Goal: Information Seeking & Learning: Check status

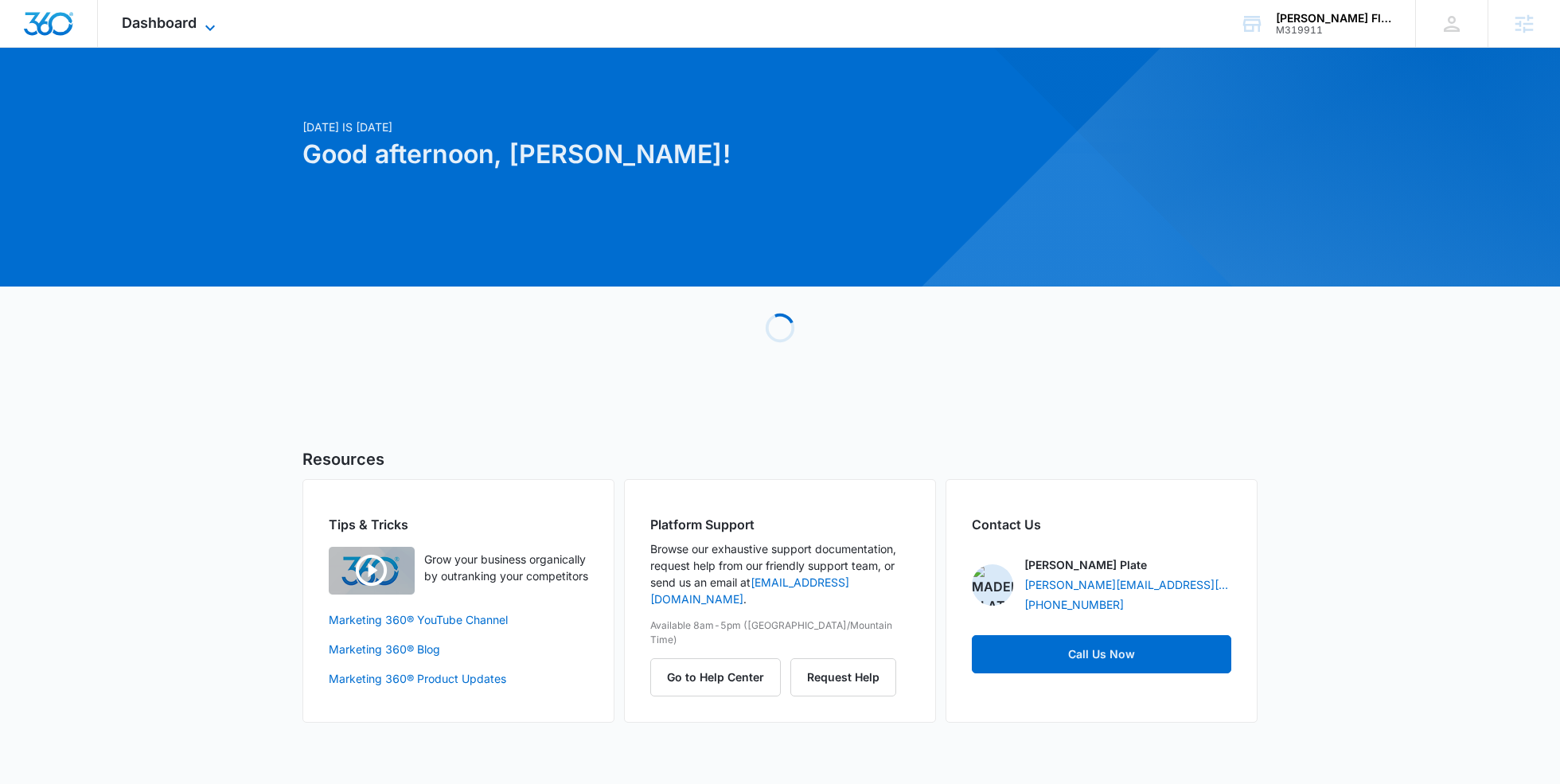
click at [207, 31] on icon at bounding box center [210, 28] width 19 height 19
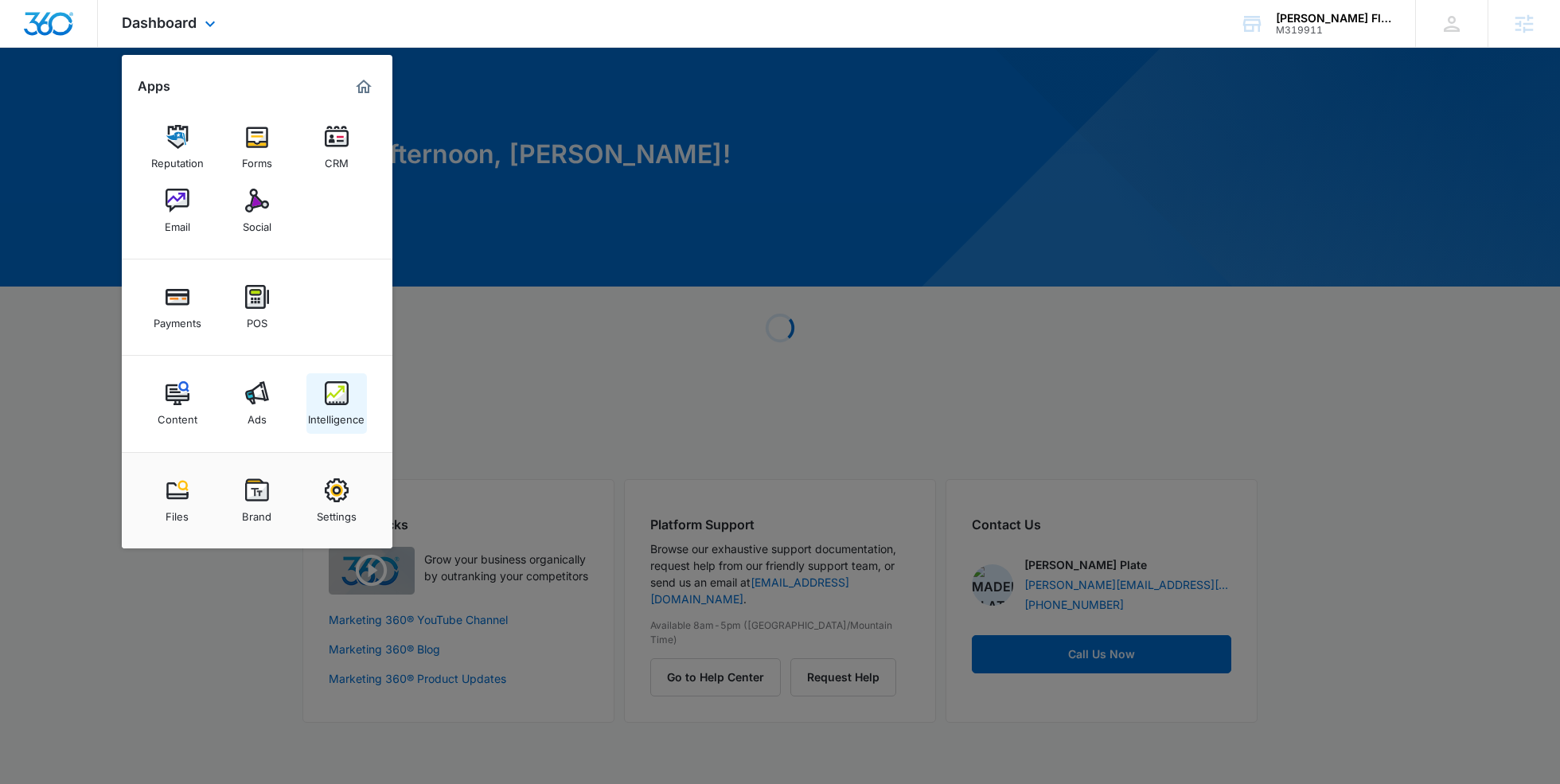
click at [331, 417] on div "Intelligence" at bounding box center [336, 415] width 57 height 21
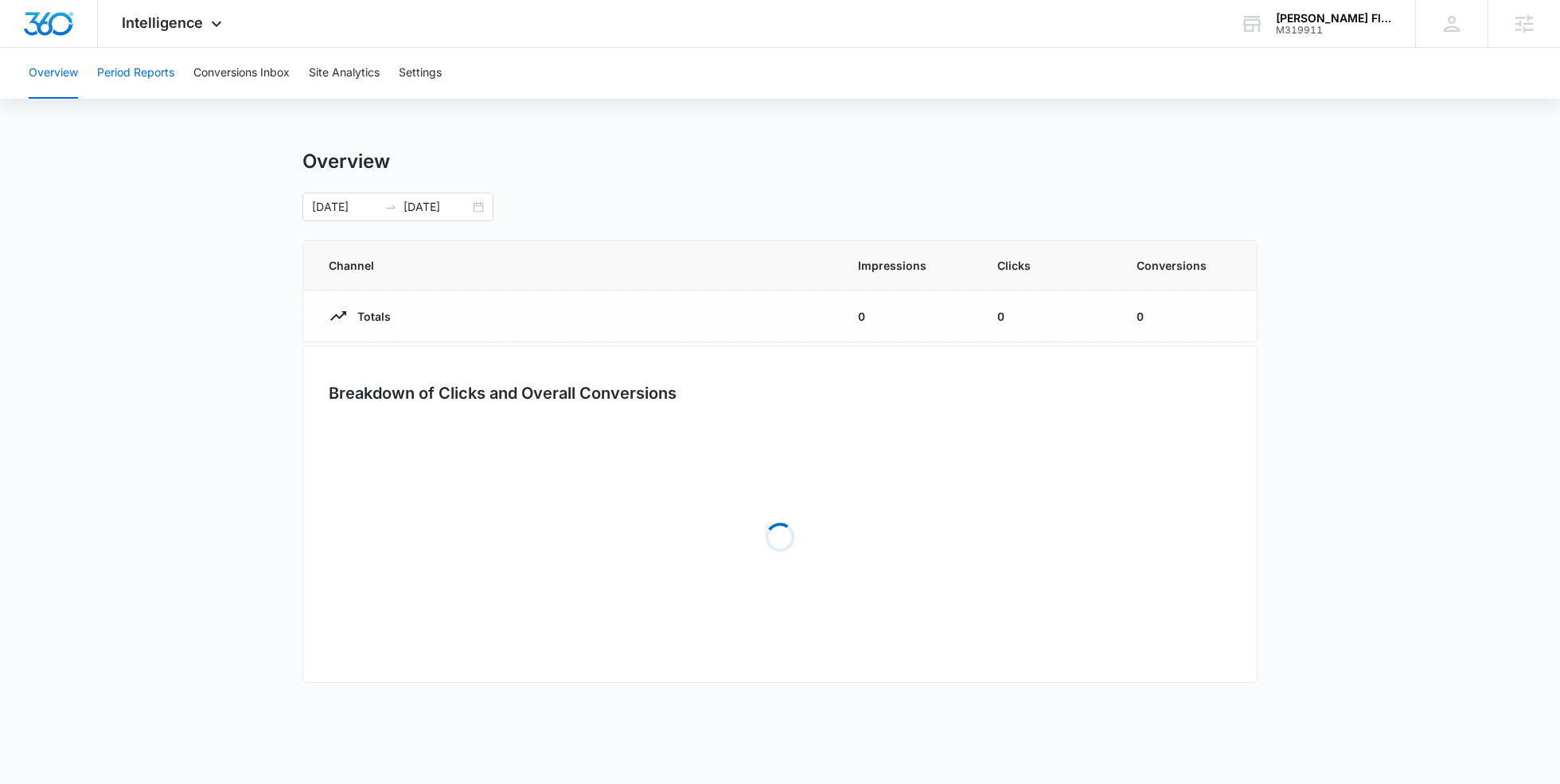
click at [139, 62] on button "Period Reports" at bounding box center [136, 73] width 77 height 51
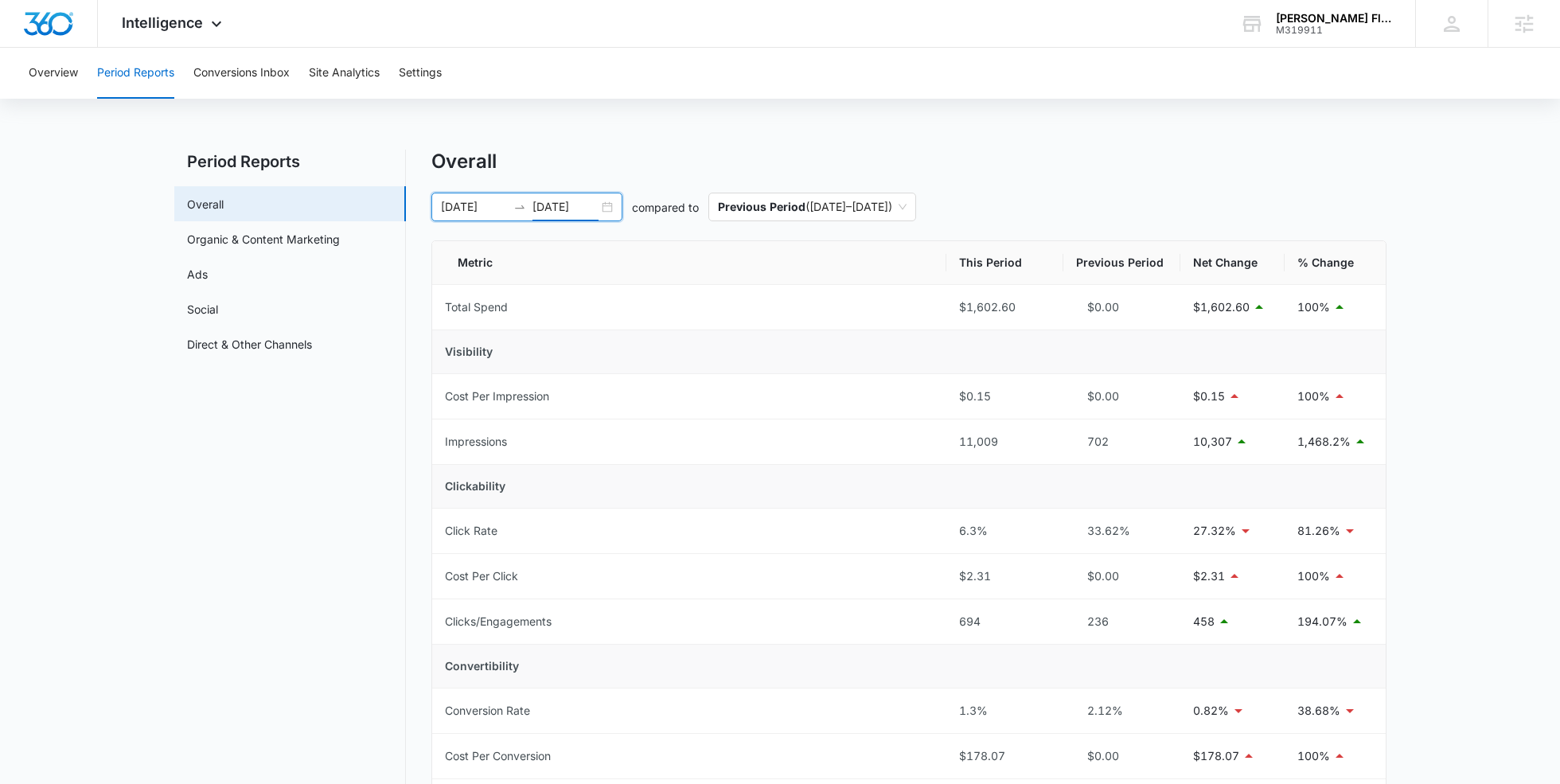
click at [544, 200] on input "08/05/2025" at bounding box center [565, 207] width 66 height 18
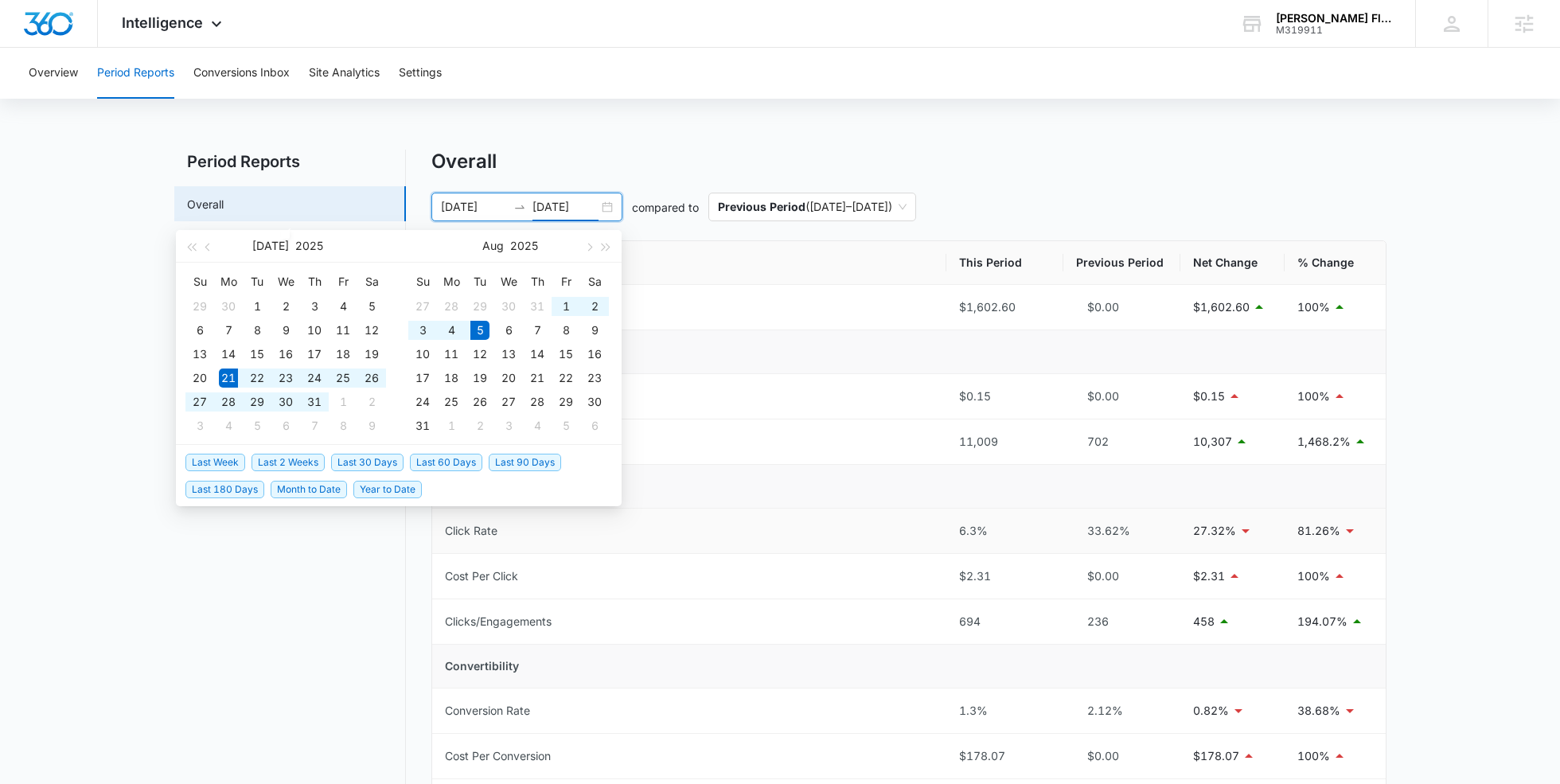
type input "08/05/2025"
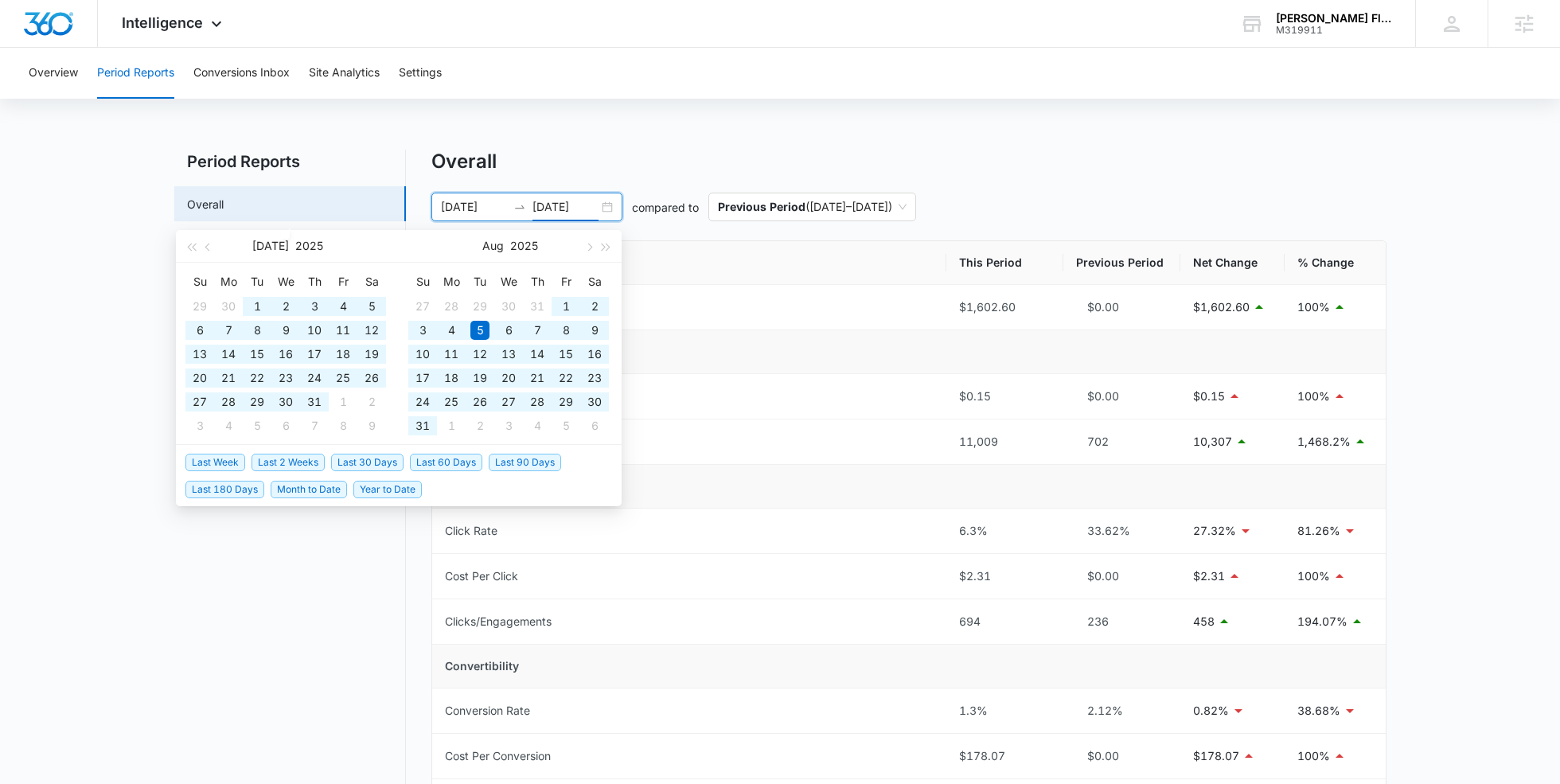
click at [476, 458] on span "Last 60 Days" at bounding box center [446, 462] width 73 height 18
type input "07/17/2025"
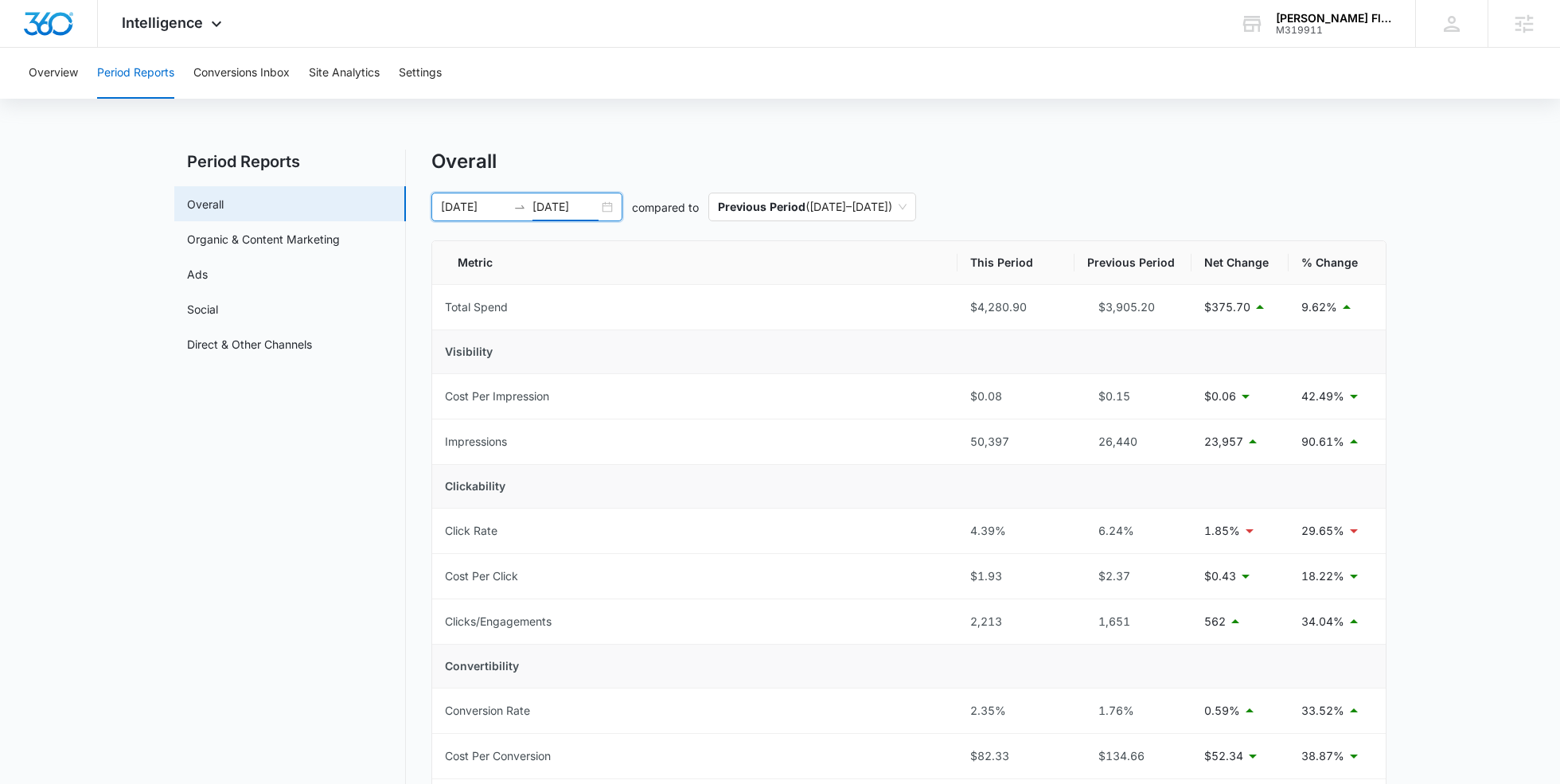
click at [567, 201] on input "09/15/2025" at bounding box center [565, 207] width 66 height 18
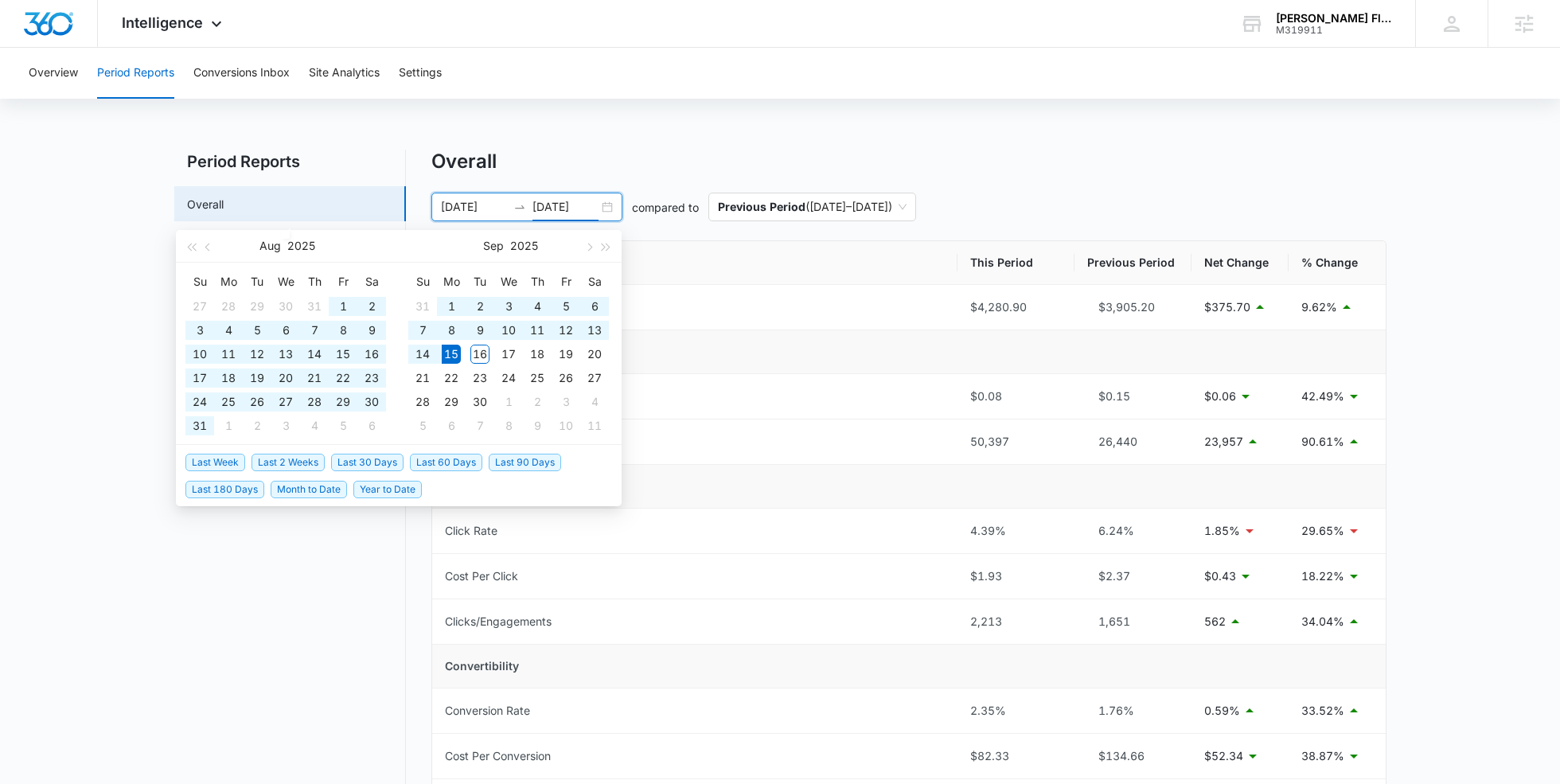
type input "09/15/2025"
click at [442, 464] on span "Last 60 Days" at bounding box center [446, 462] width 73 height 18
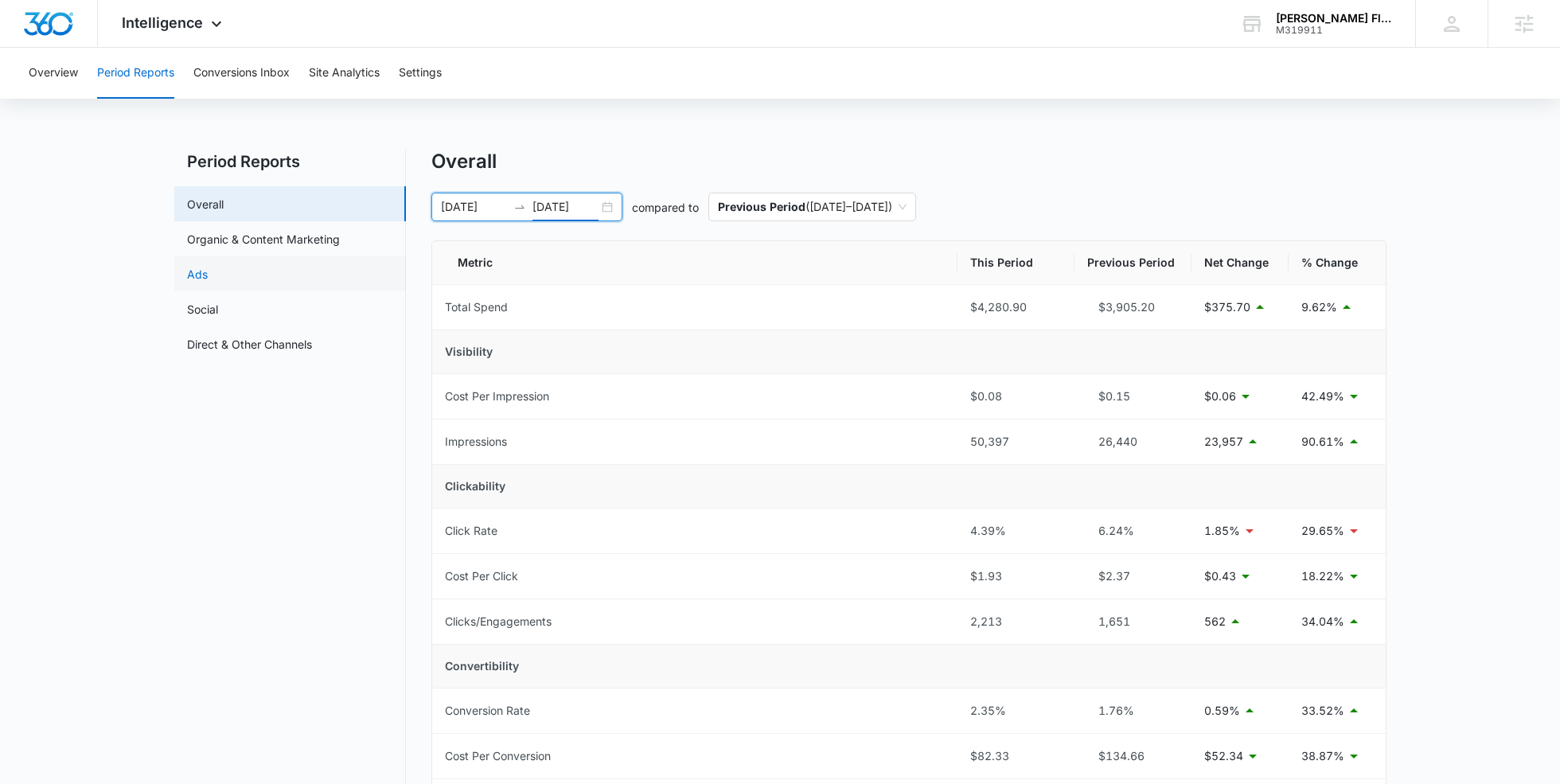
click at [208, 283] on link "Ads" at bounding box center [198, 274] width 21 height 17
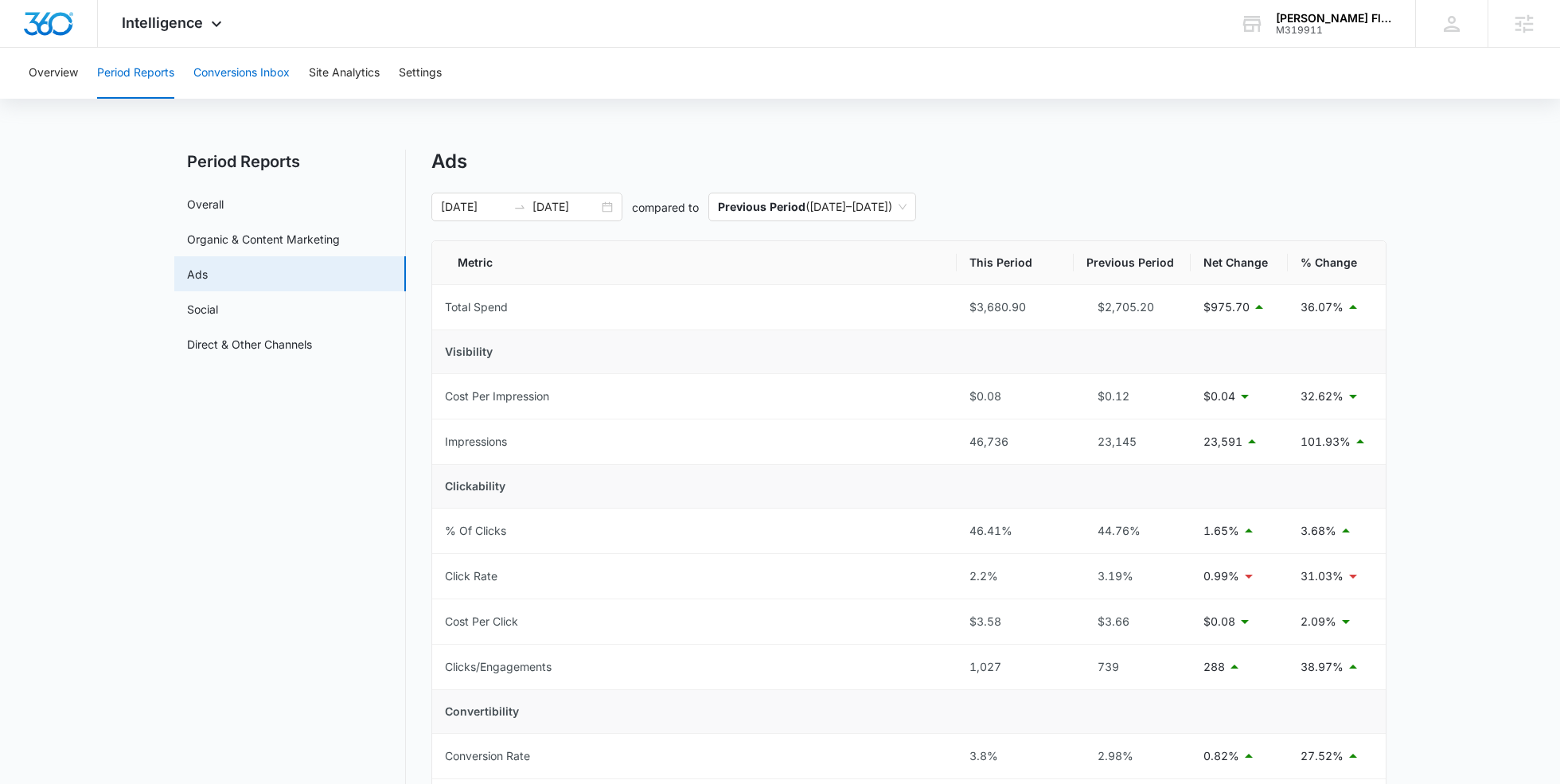
click at [281, 64] on button "Conversions Inbox" at bounding box center [241, 73] width 96 height 51
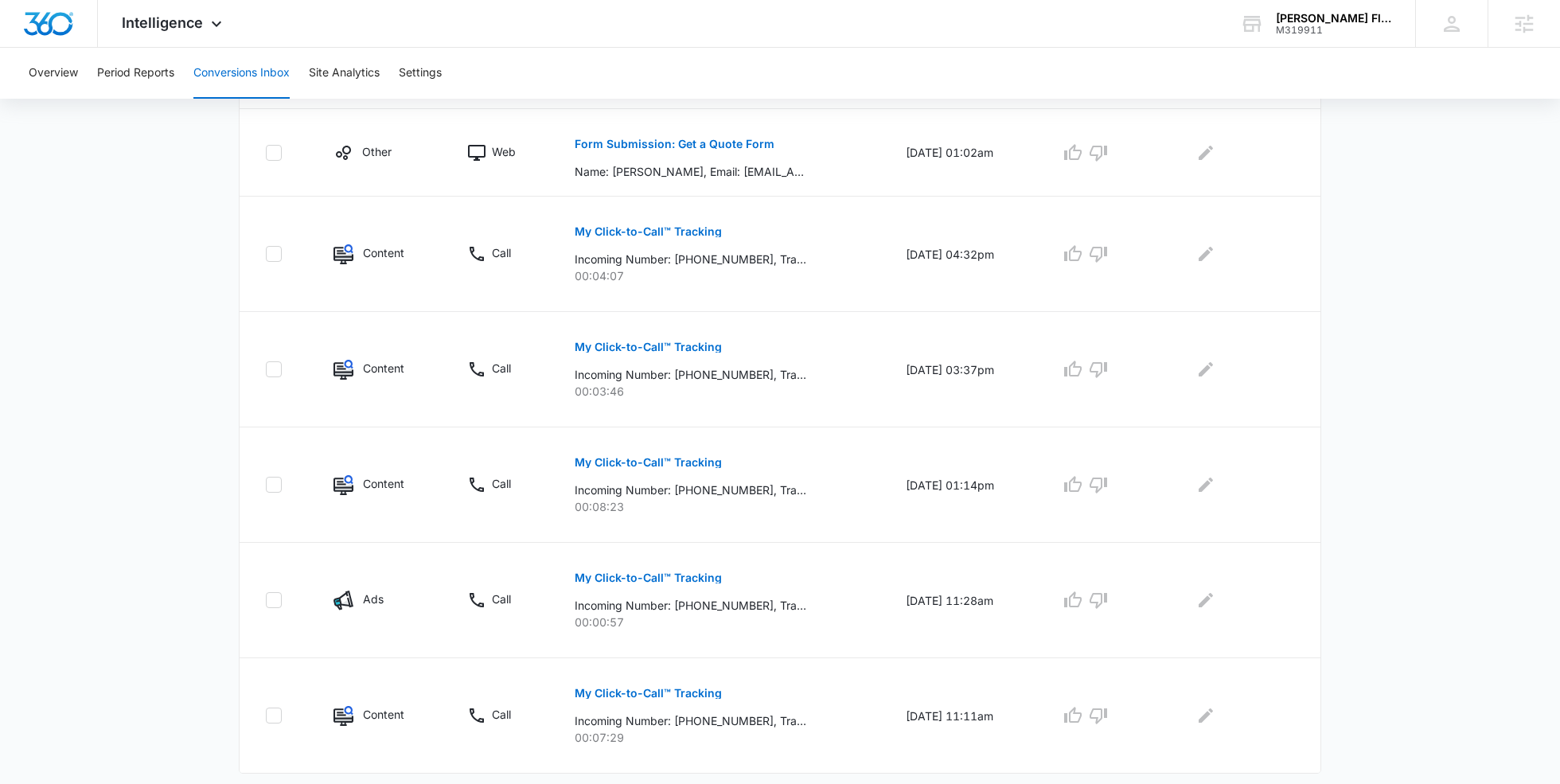
scroll to position [828, 0]
click at [113, 79] on button "Period Reports" at bounding box center [136, 73] width 77 height 51
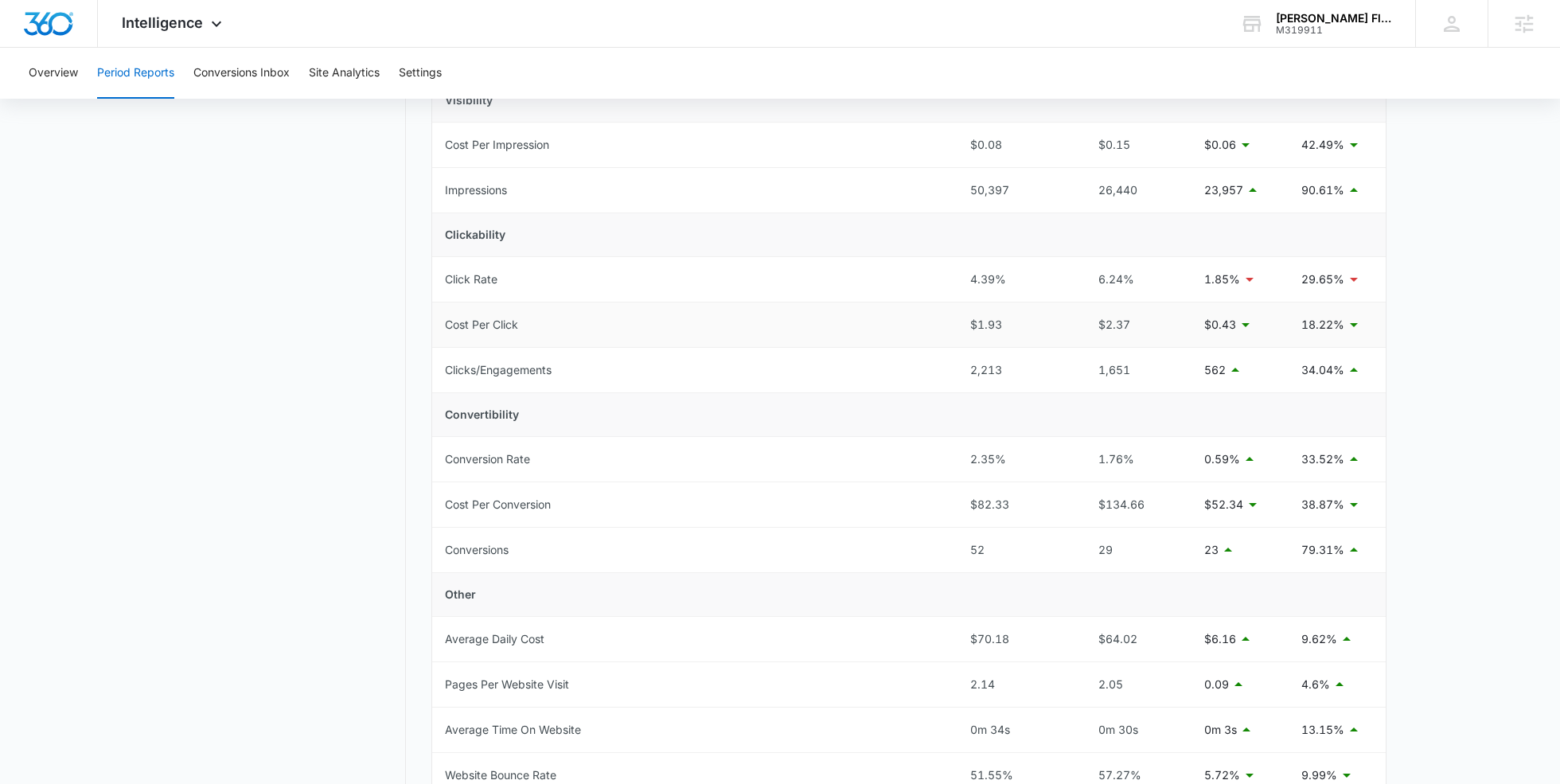
scroll to position [237, 0]
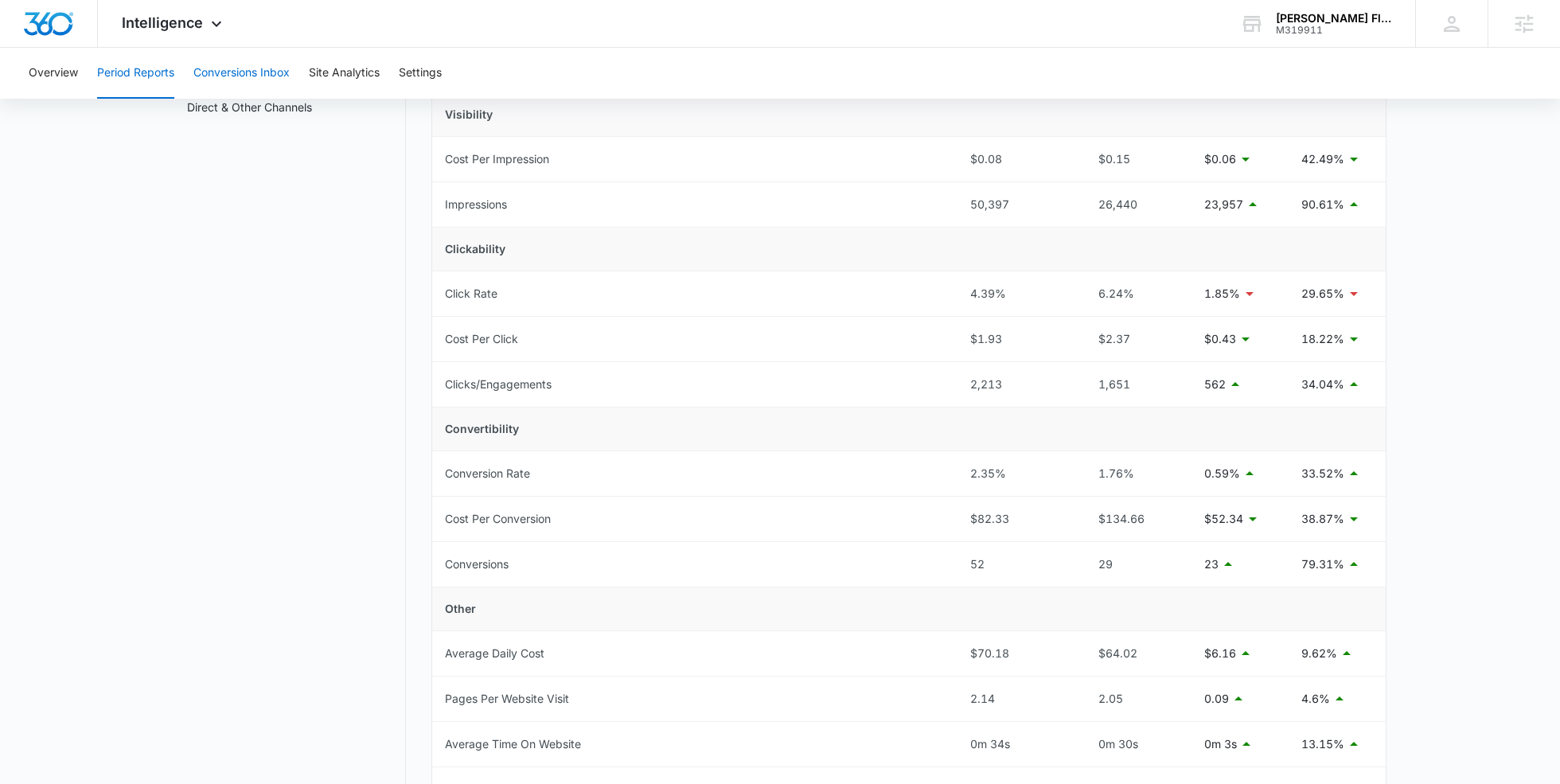
click at [244, 88] on button "Conversions Inbox" at bounding box center [241, 73] width 96 height 51
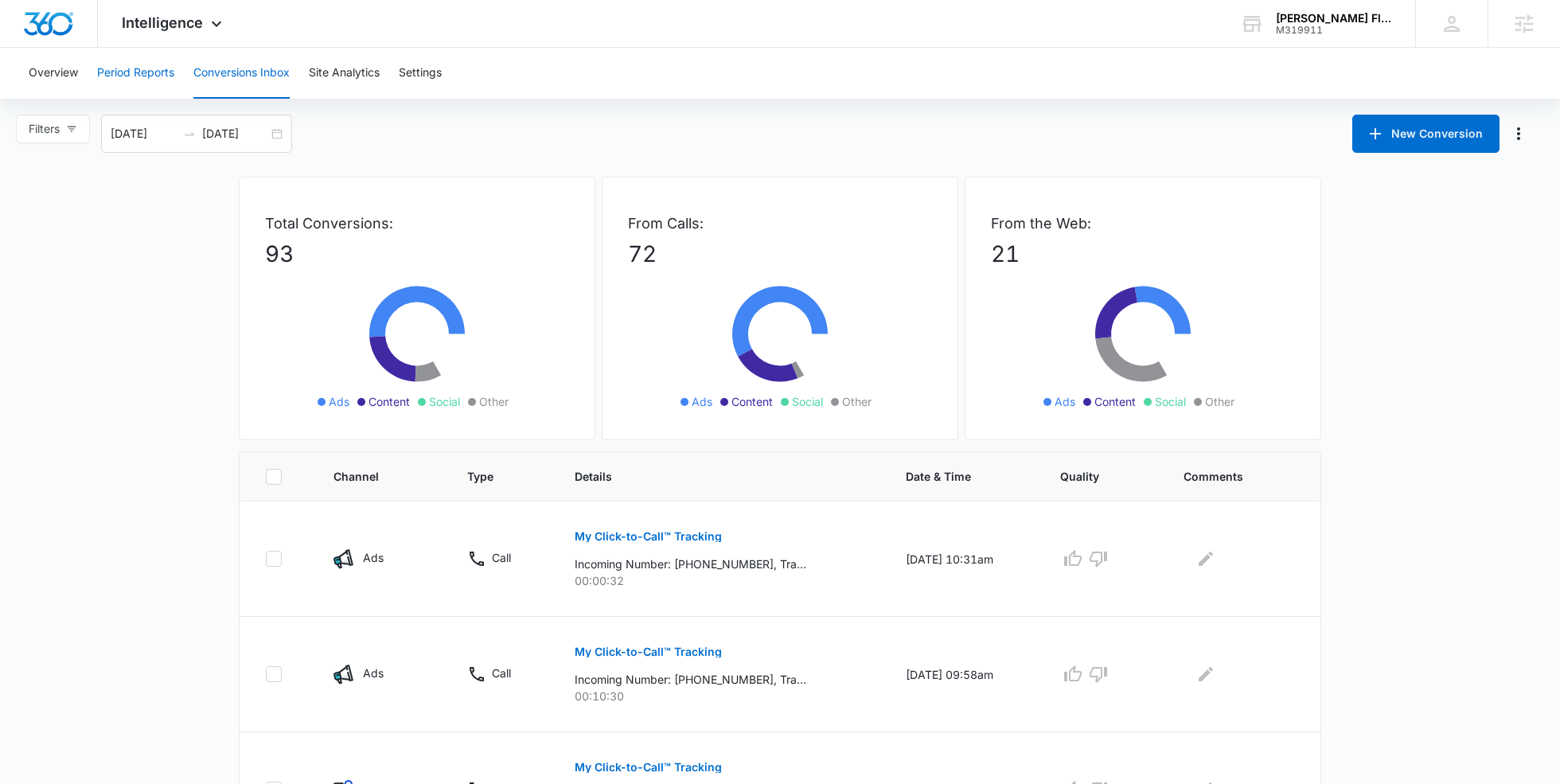
click at [156, 91] on button "Period Reports" at bounding box center [136, 73] width 77 height 51
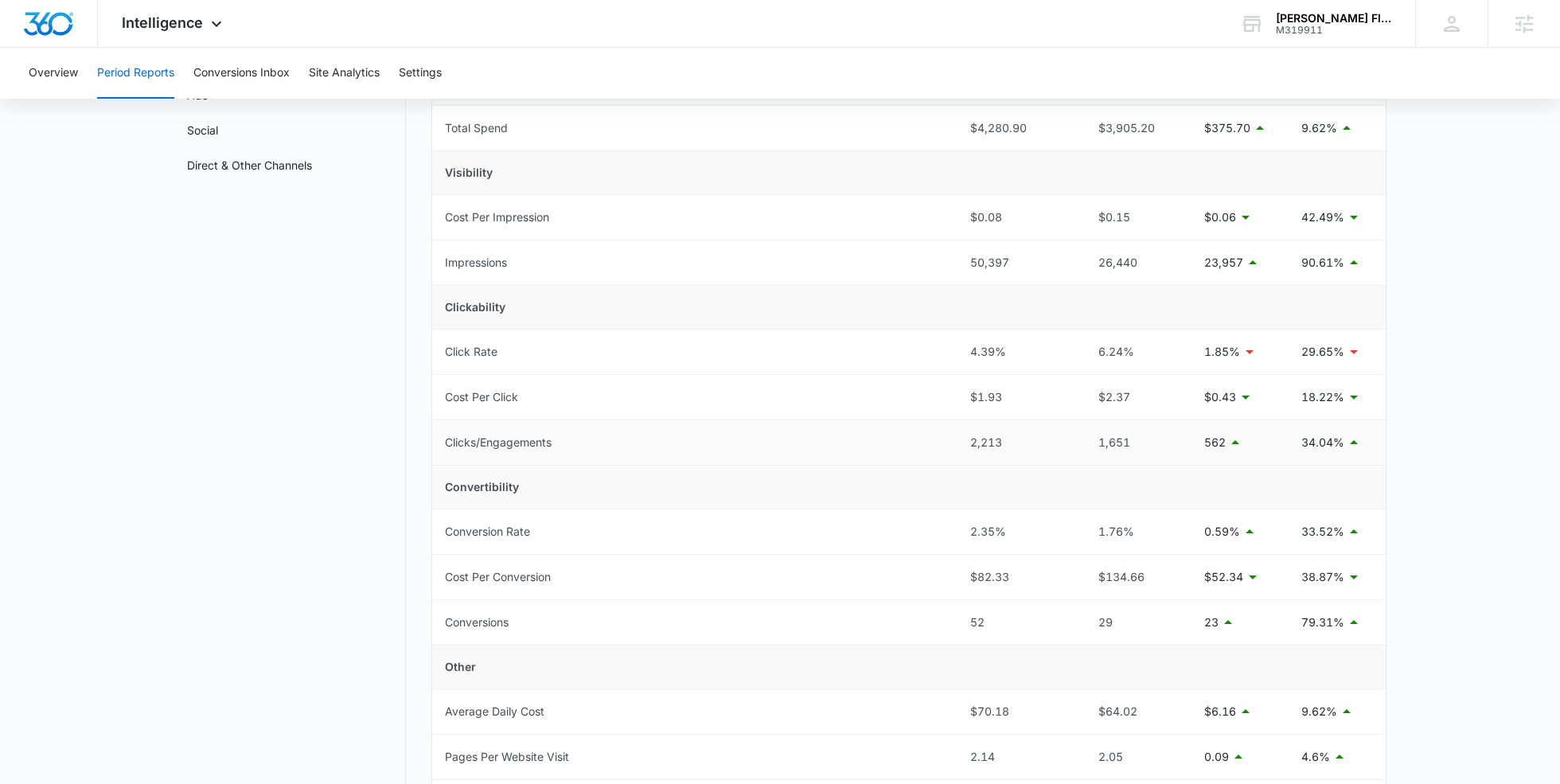
scroll to position [122, 0]
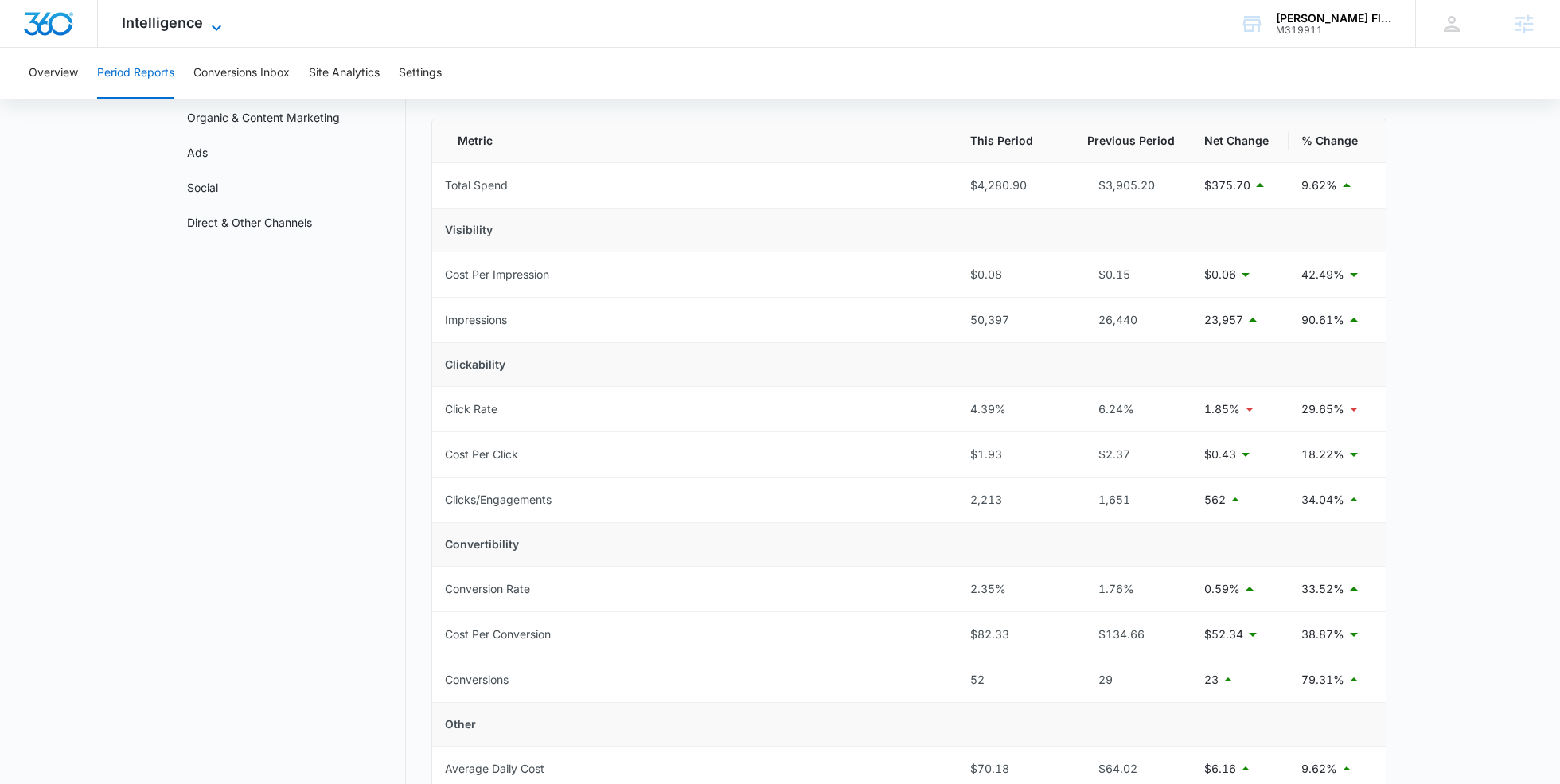
click at [182, 23] on span "Intelligence" at bounding box center [162, 23] width 81 height 17
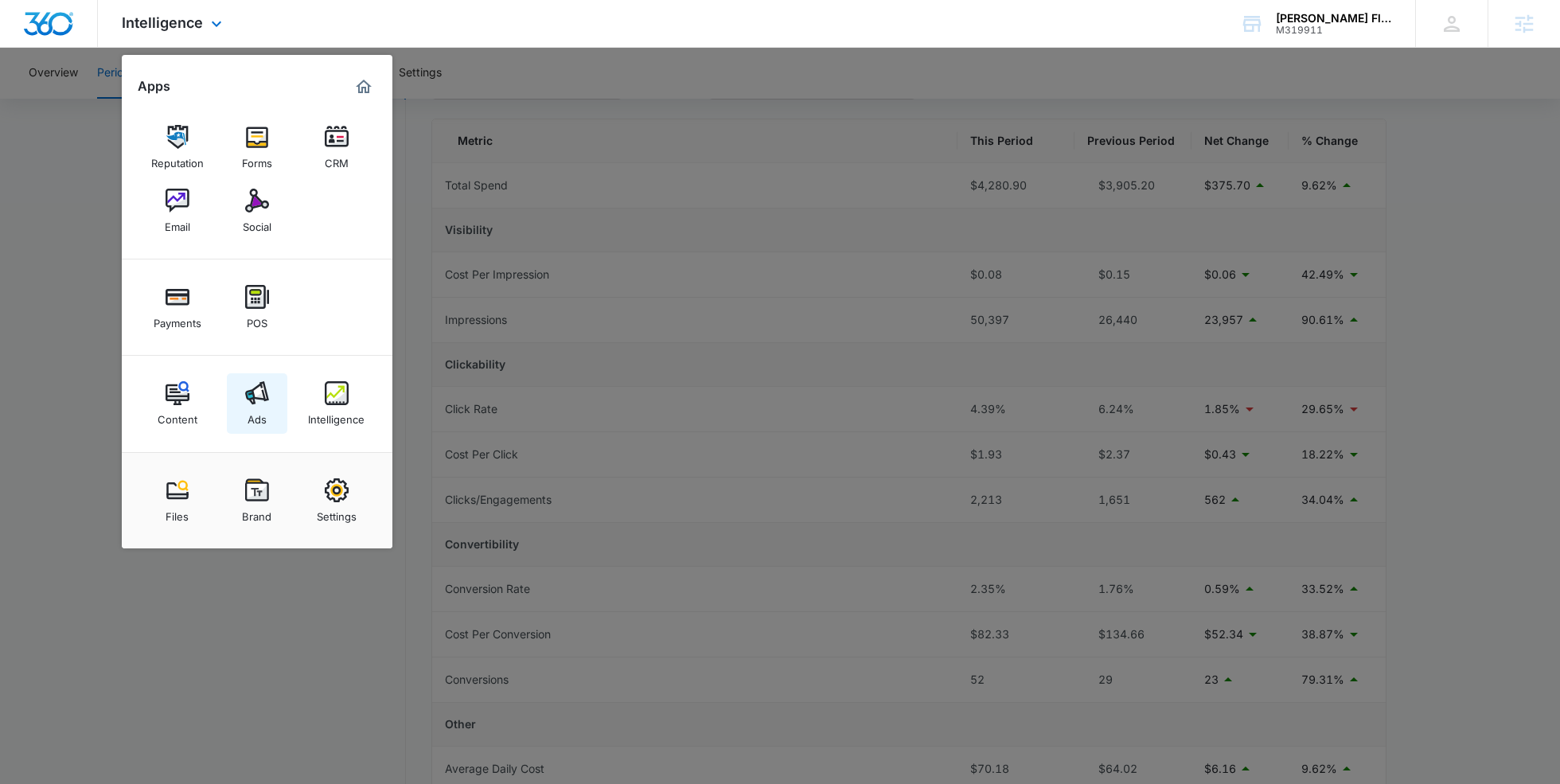
click at [259, 398] on img at bounding box center [257, 393] width 24 height 24
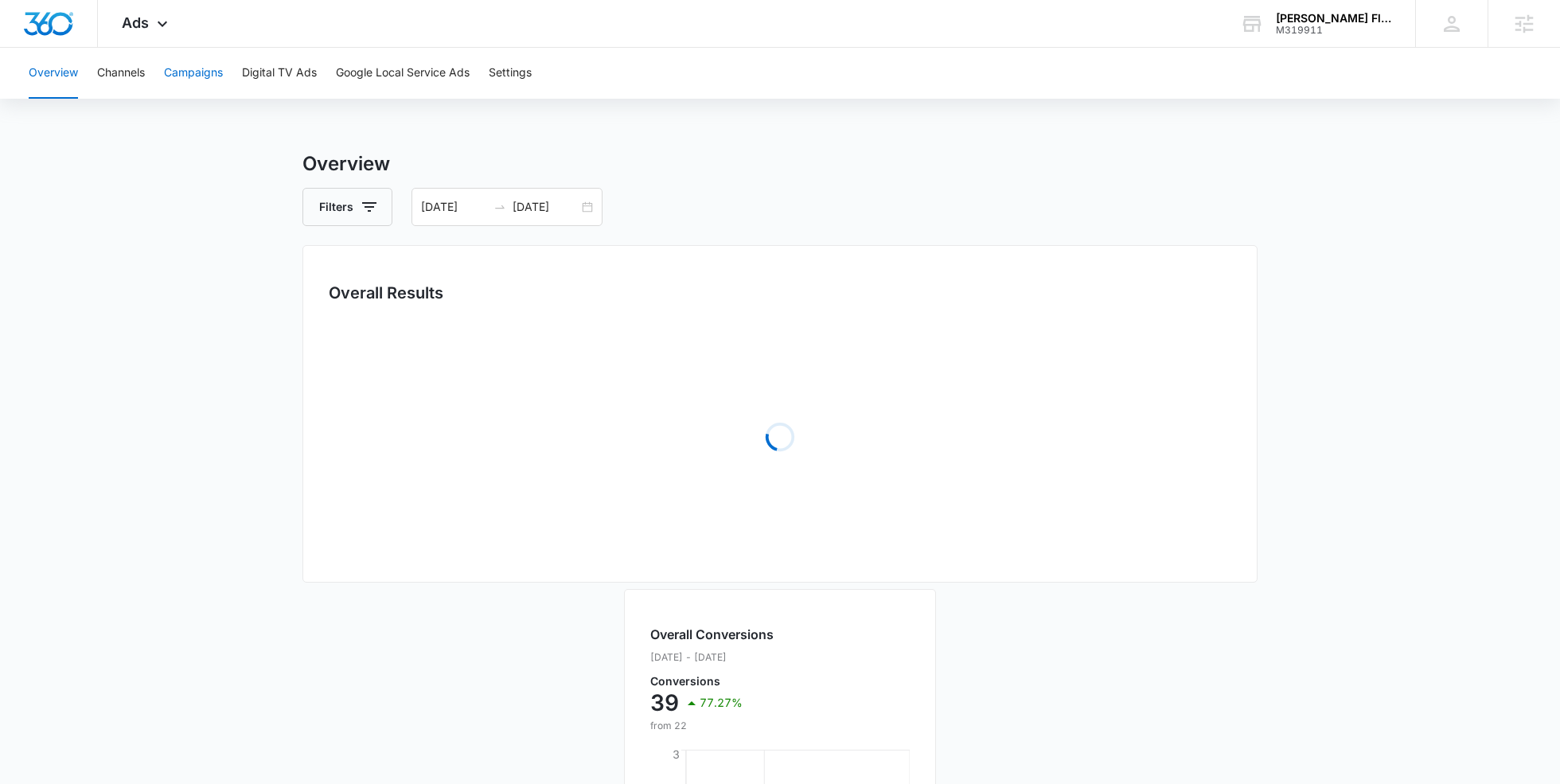
click at [204, 75] on button "Campaigns" at bounding box center [193, 73] width 59 height 51
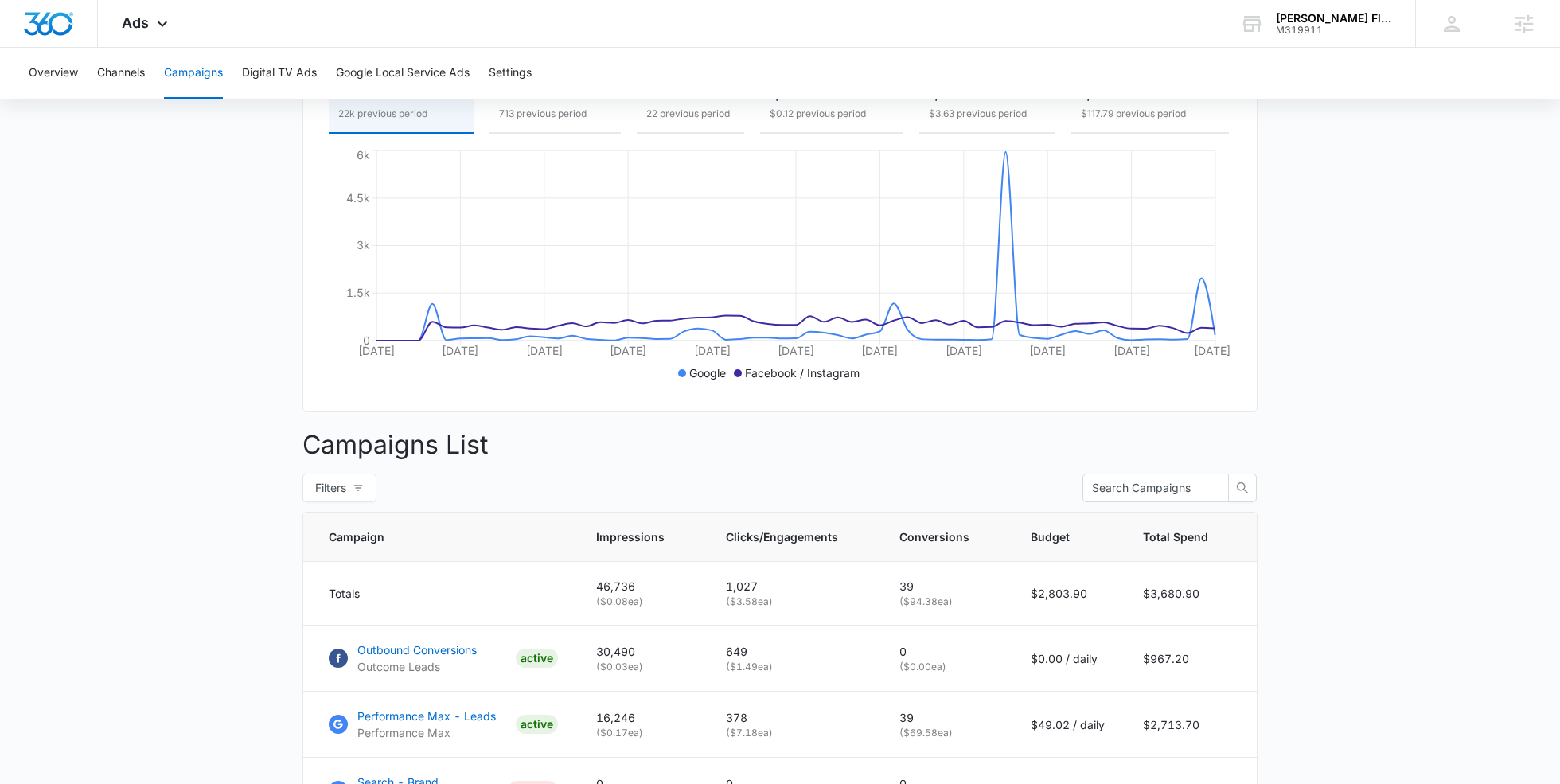
scroll to position [415, 0]
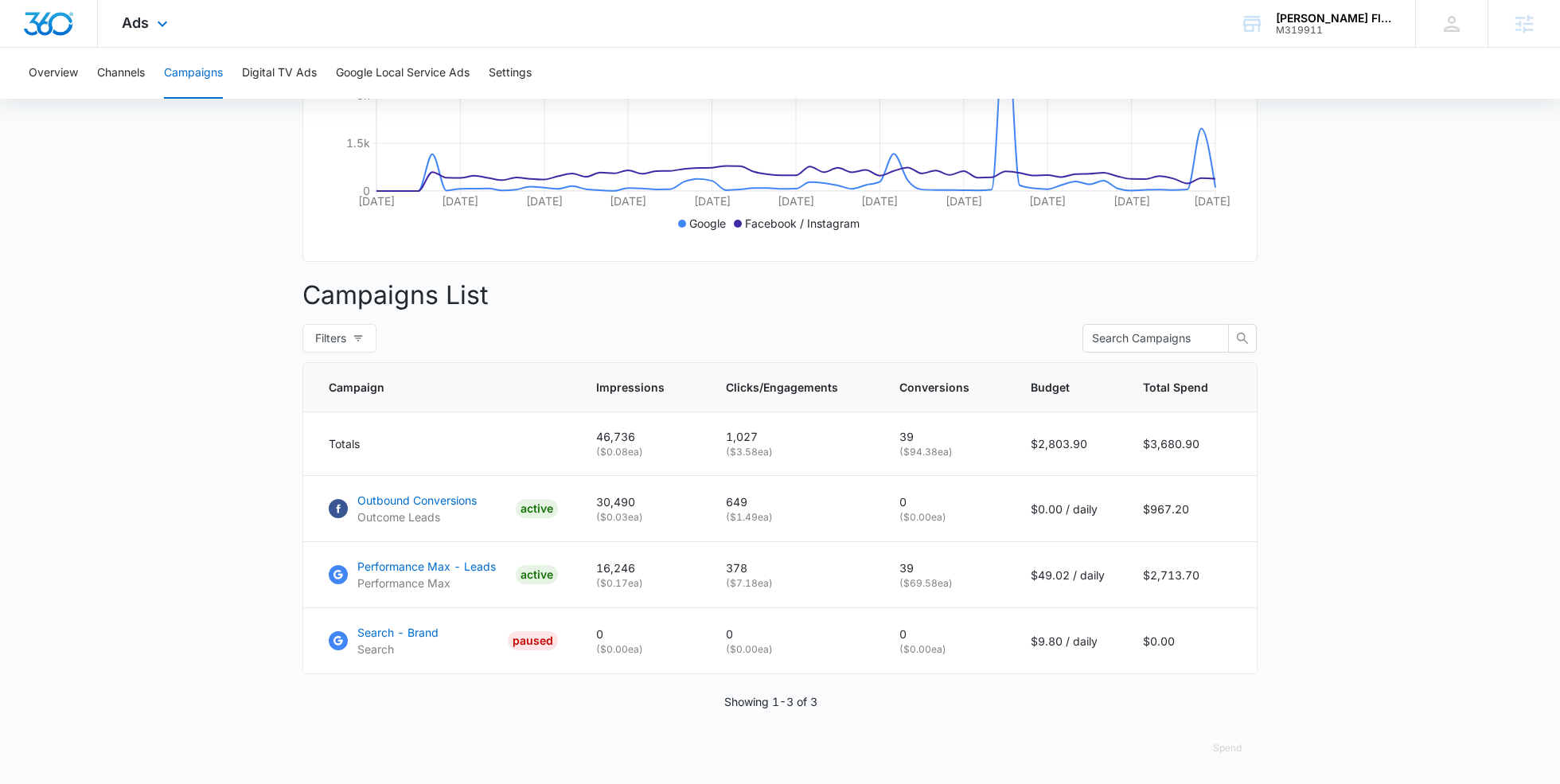
click at [173, 34] on div "Ads Apps Reputation Forms CRM Email Social Payments POS Content Ads Intelligenc…" at bounding box center [146, 23] width 98 height 47
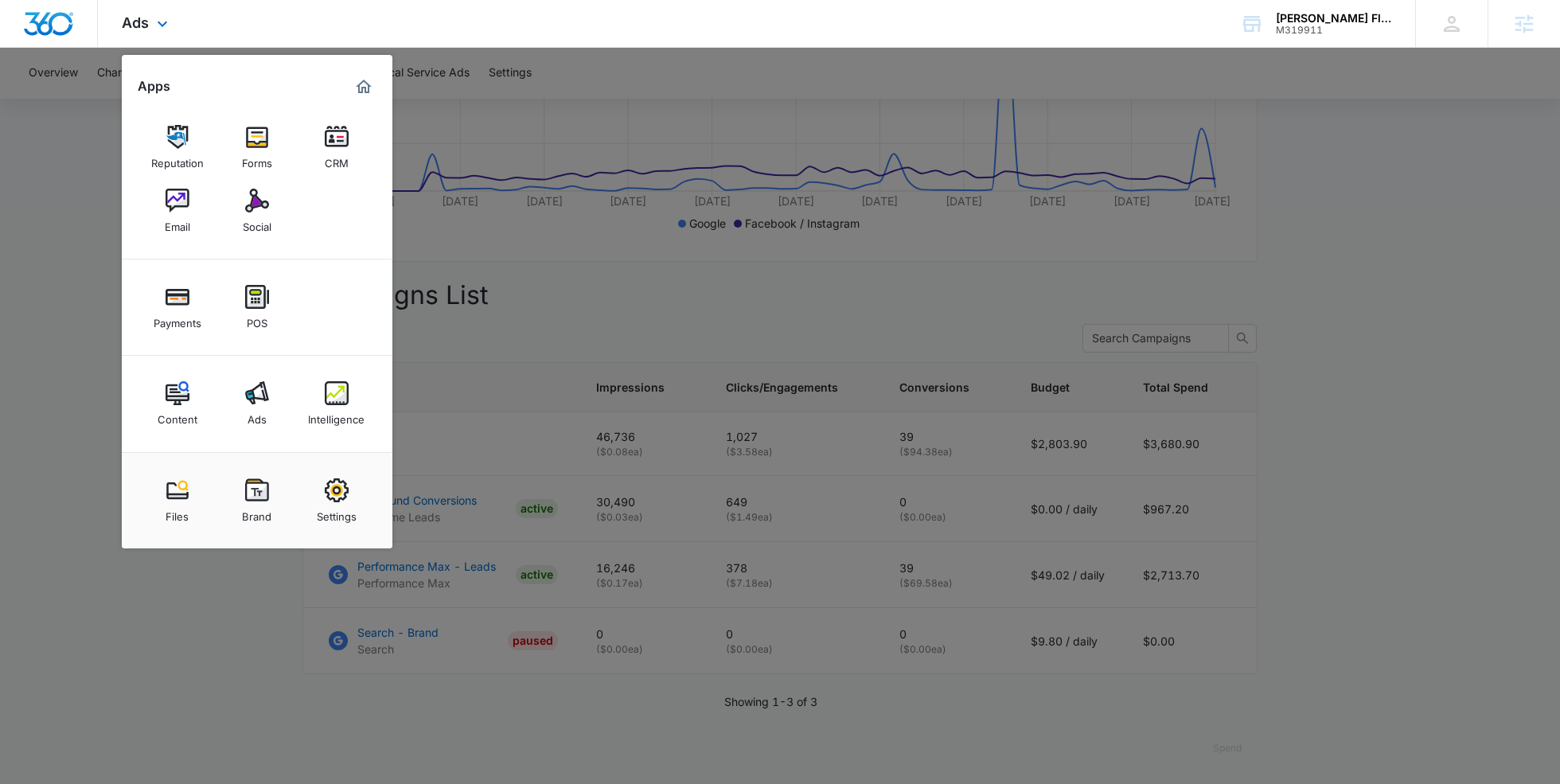
click at [336, 371] on div "Content Ads Intelligence" at bounding box center [257, 403] width 270 height 96
click at [344, 392] on img at bounding box center [336, 393] width 24 height 24
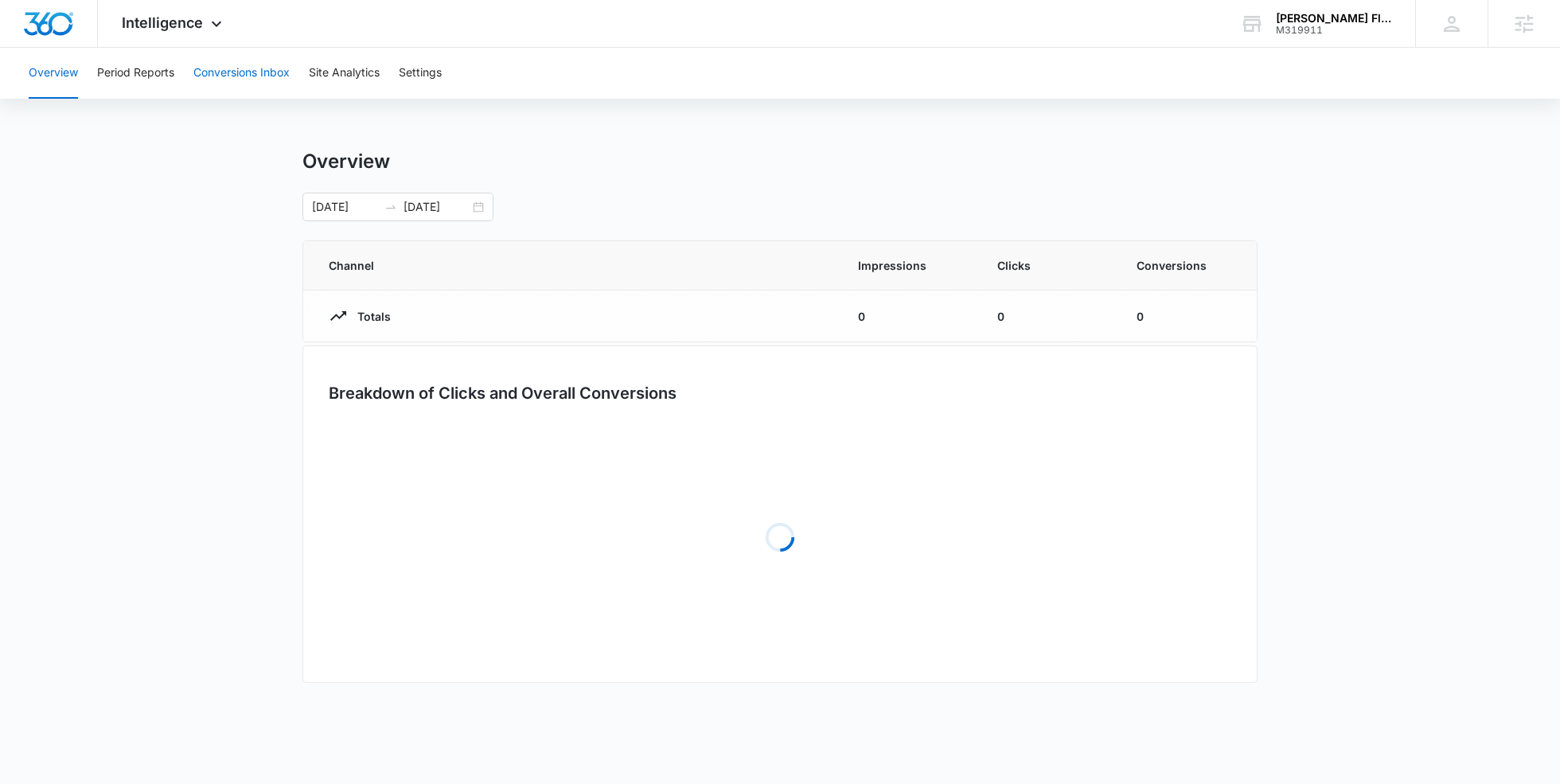
click at [274, 69] on button "Conversions Inbox" at bounding box center [241, 73] width 96 height 51
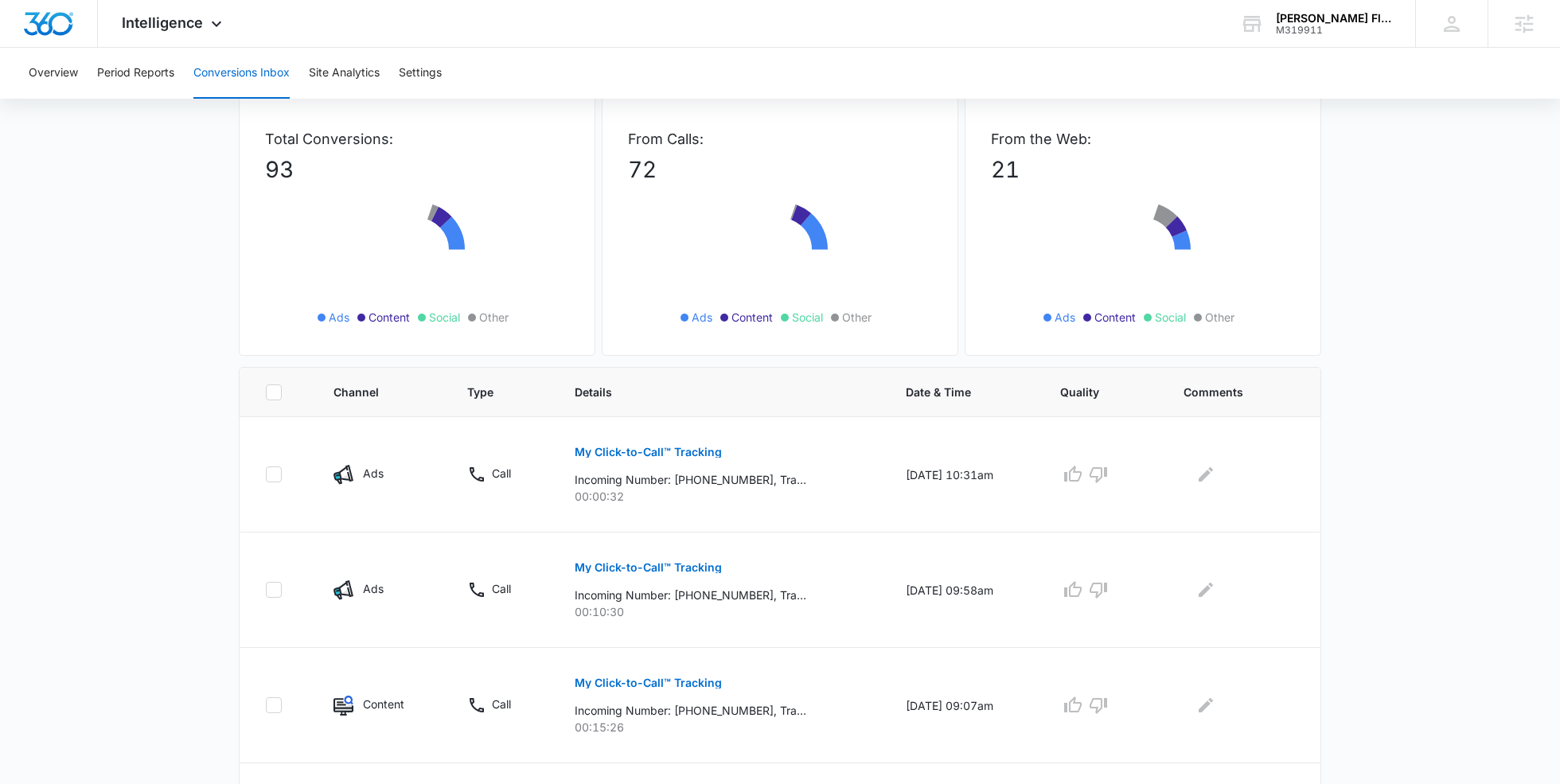
scroll to position [102, 0]
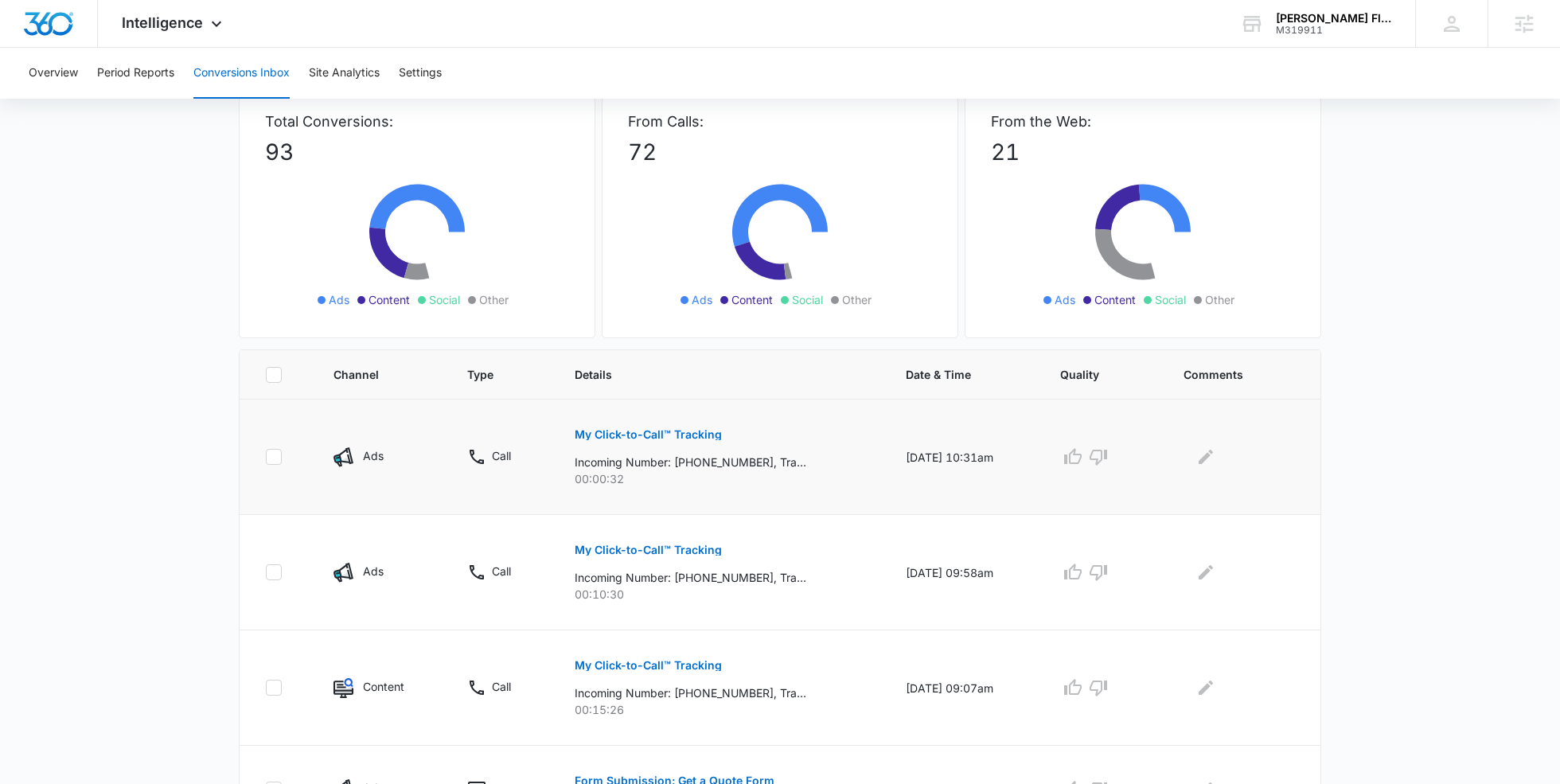
click at [633, 421] on button "My Click-to-Call™ Tracking" at bounding box center [649, 434] width 147 height 38
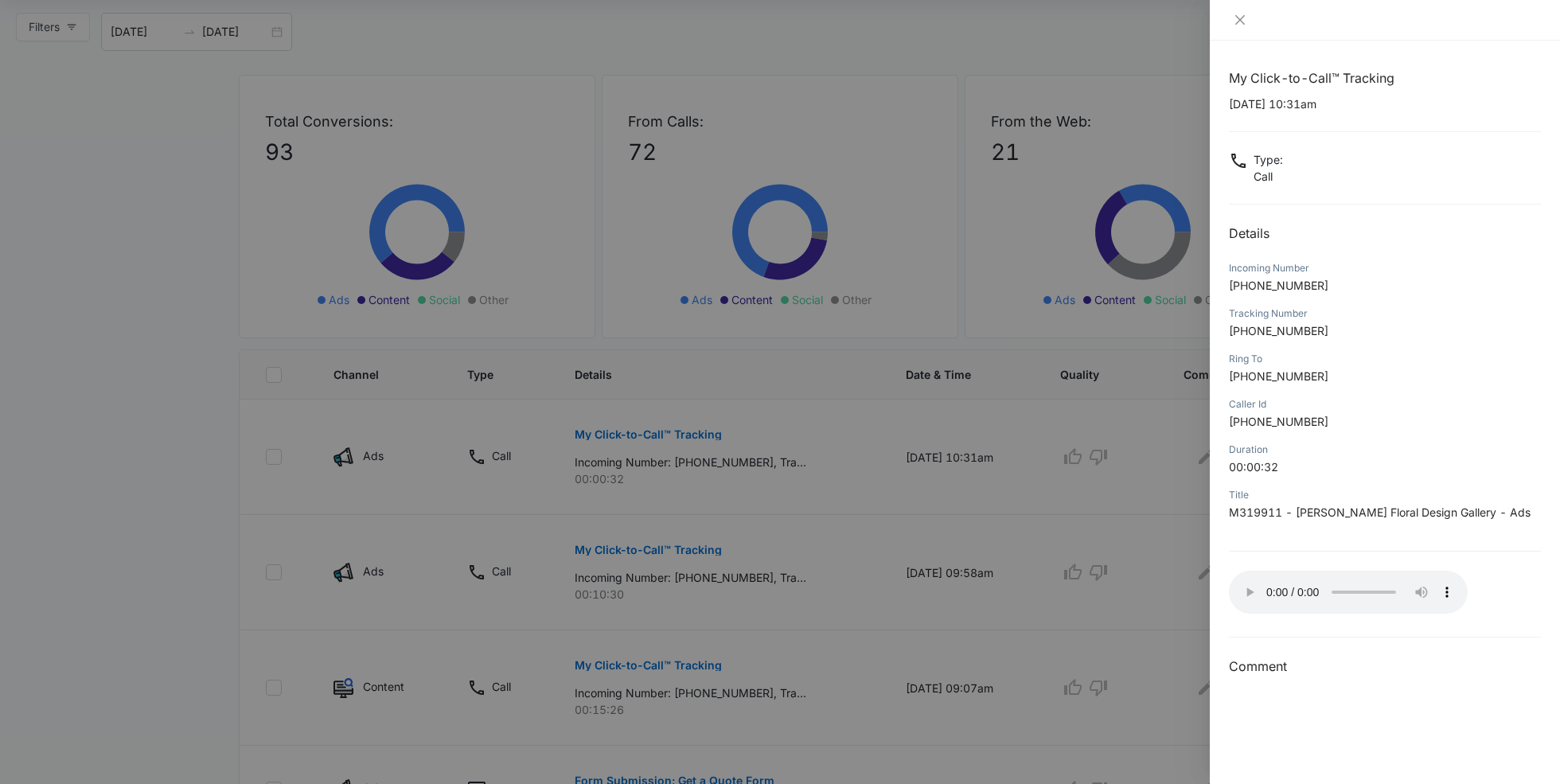
click at [952, 554] on div at bounding box center [780, 392] width 1560 height 784
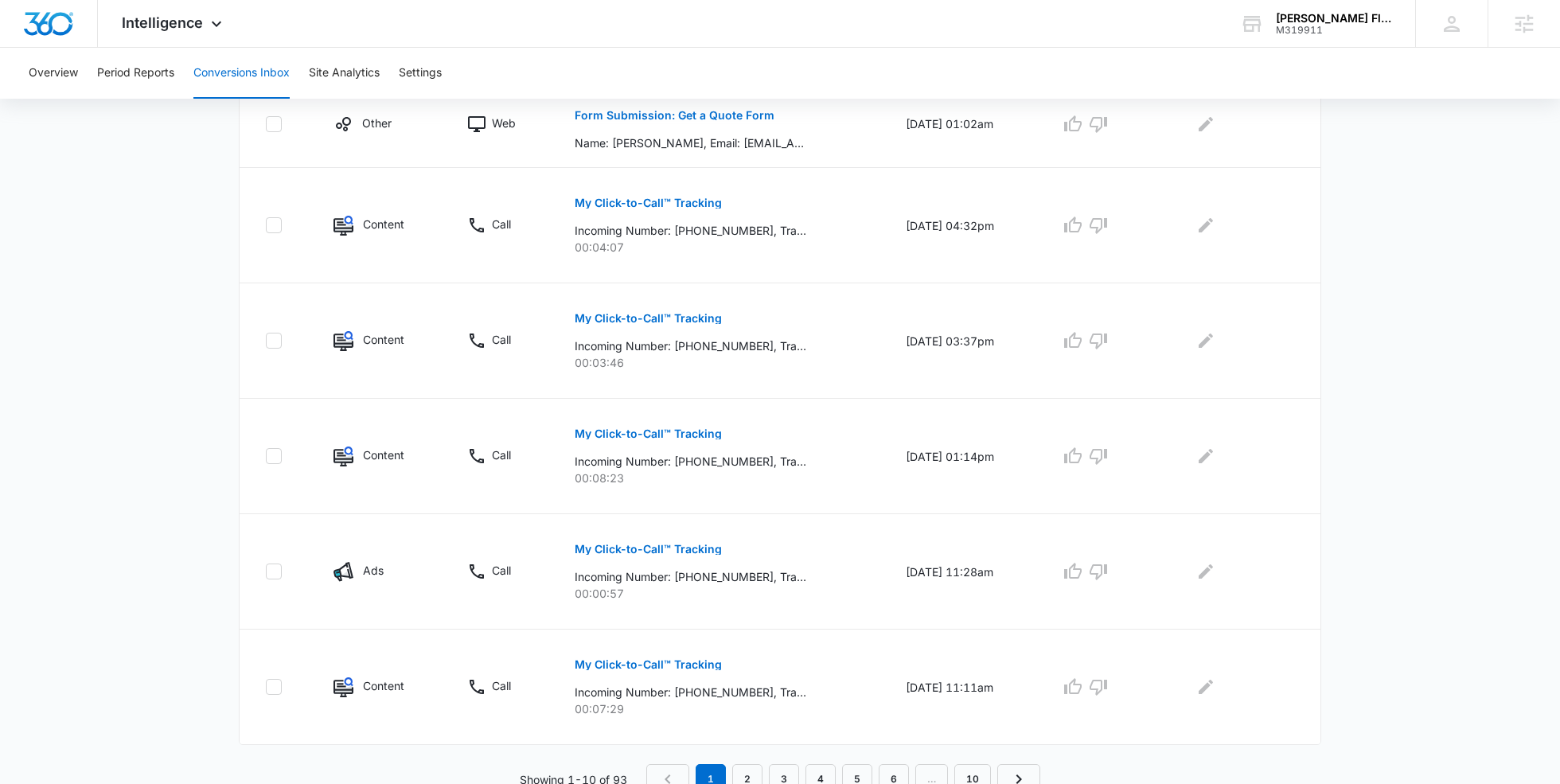
scroll to position [861, 0]
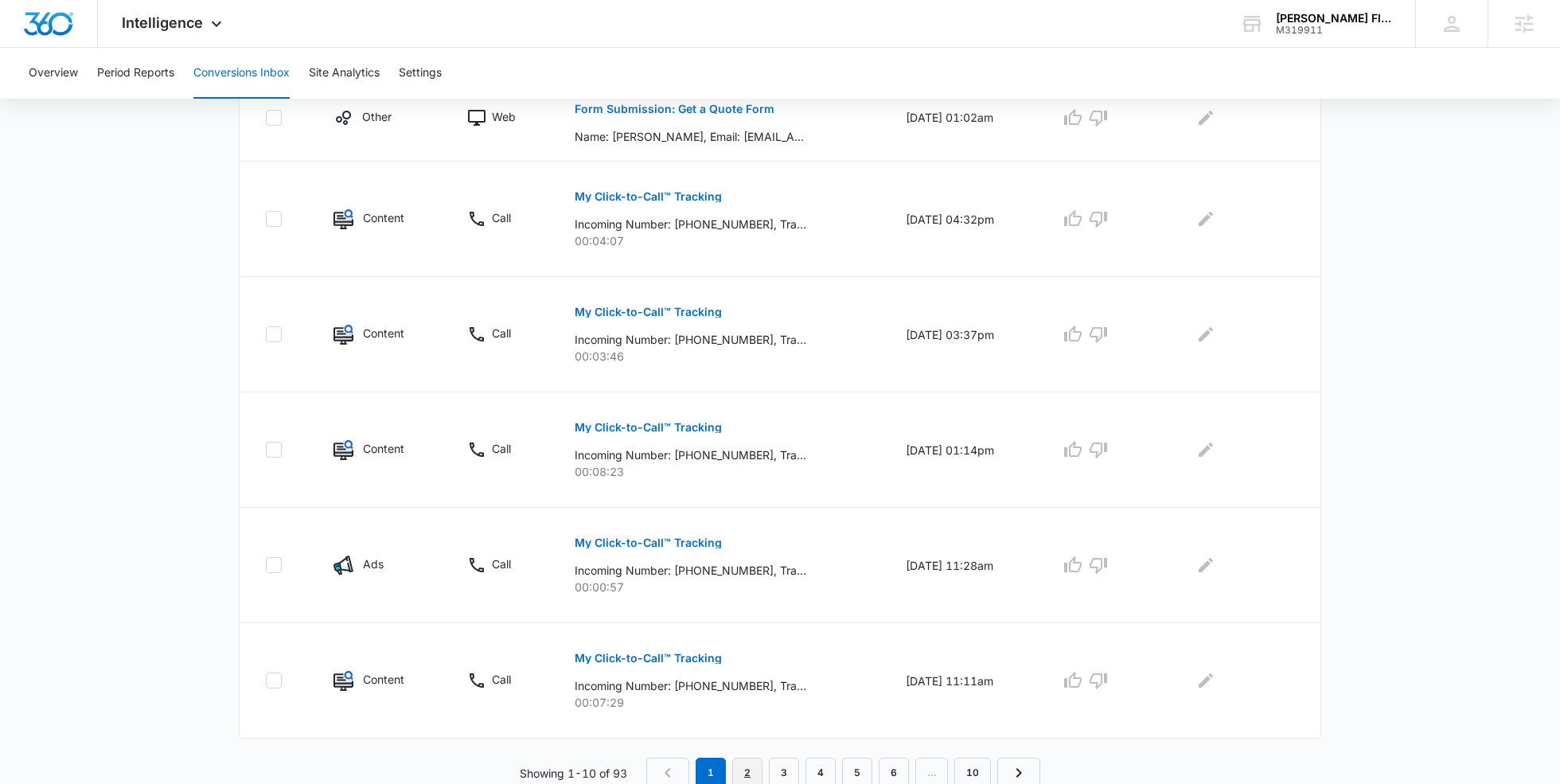
click at [757, 766] on link "2" at bounding box center [747, 772] width 30 height 30
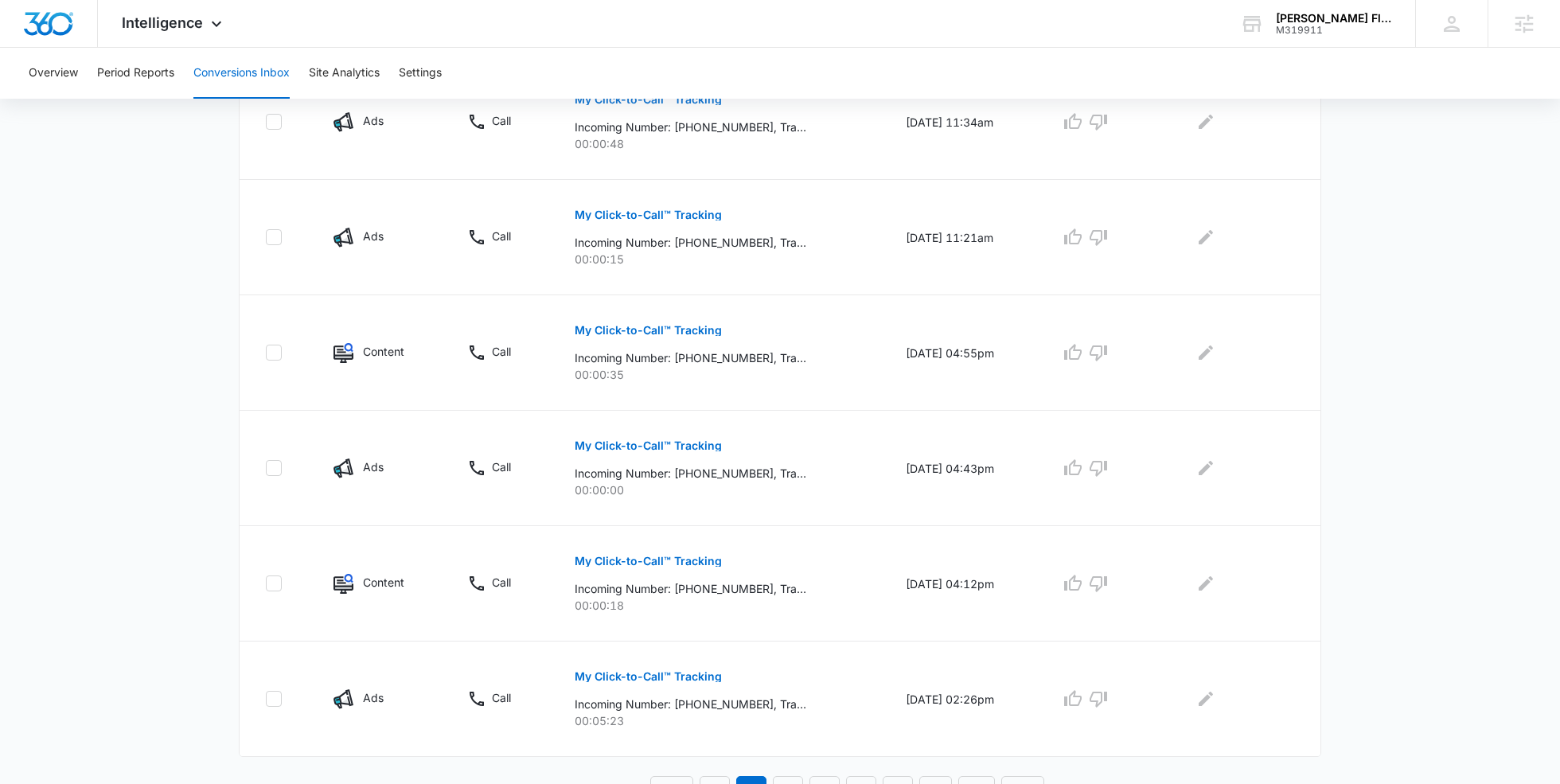
scroll to position [833, 0]
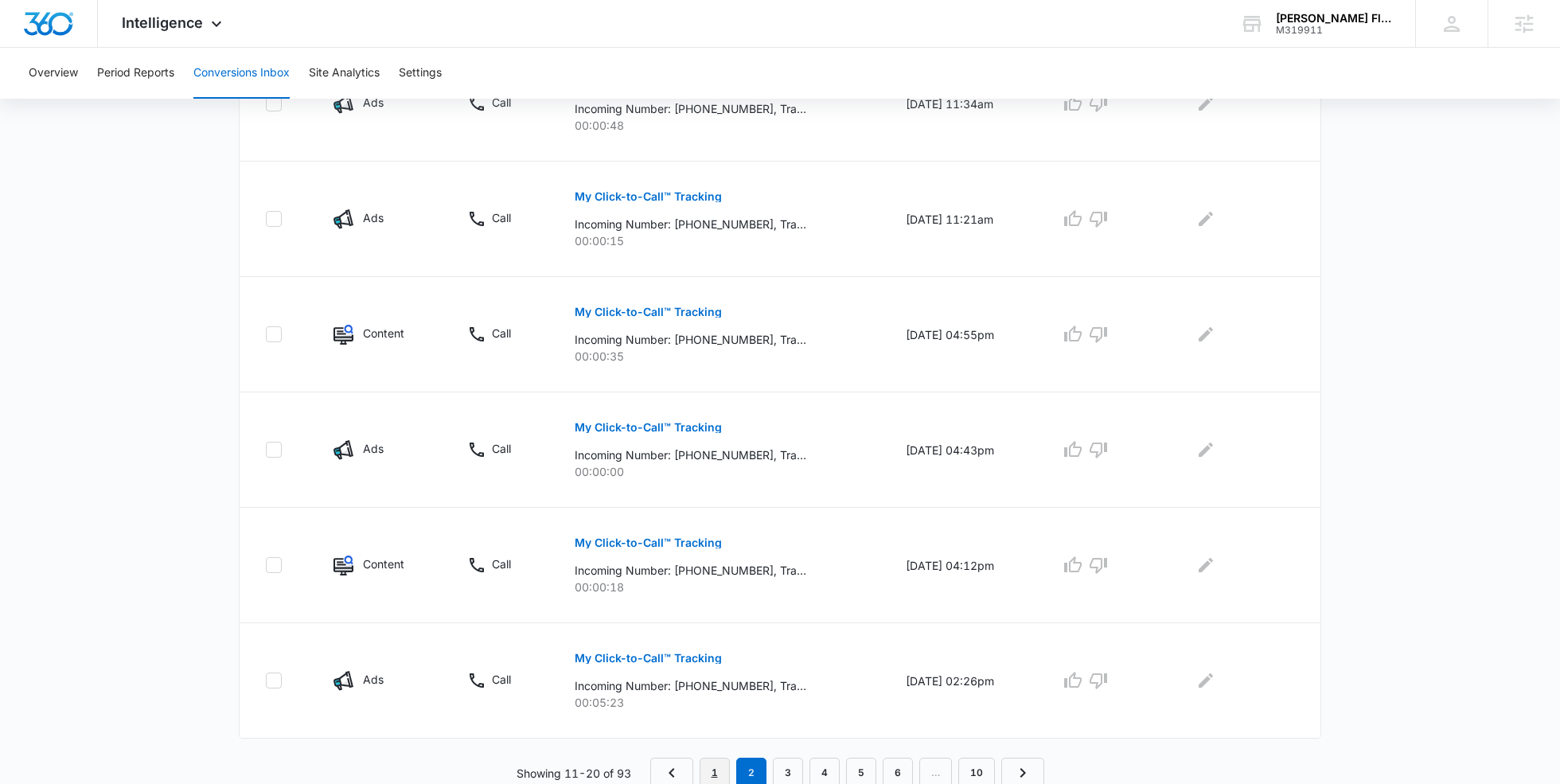
click at [718, 772] on link "1" at bounding box center [715, 772] width 30 height 30
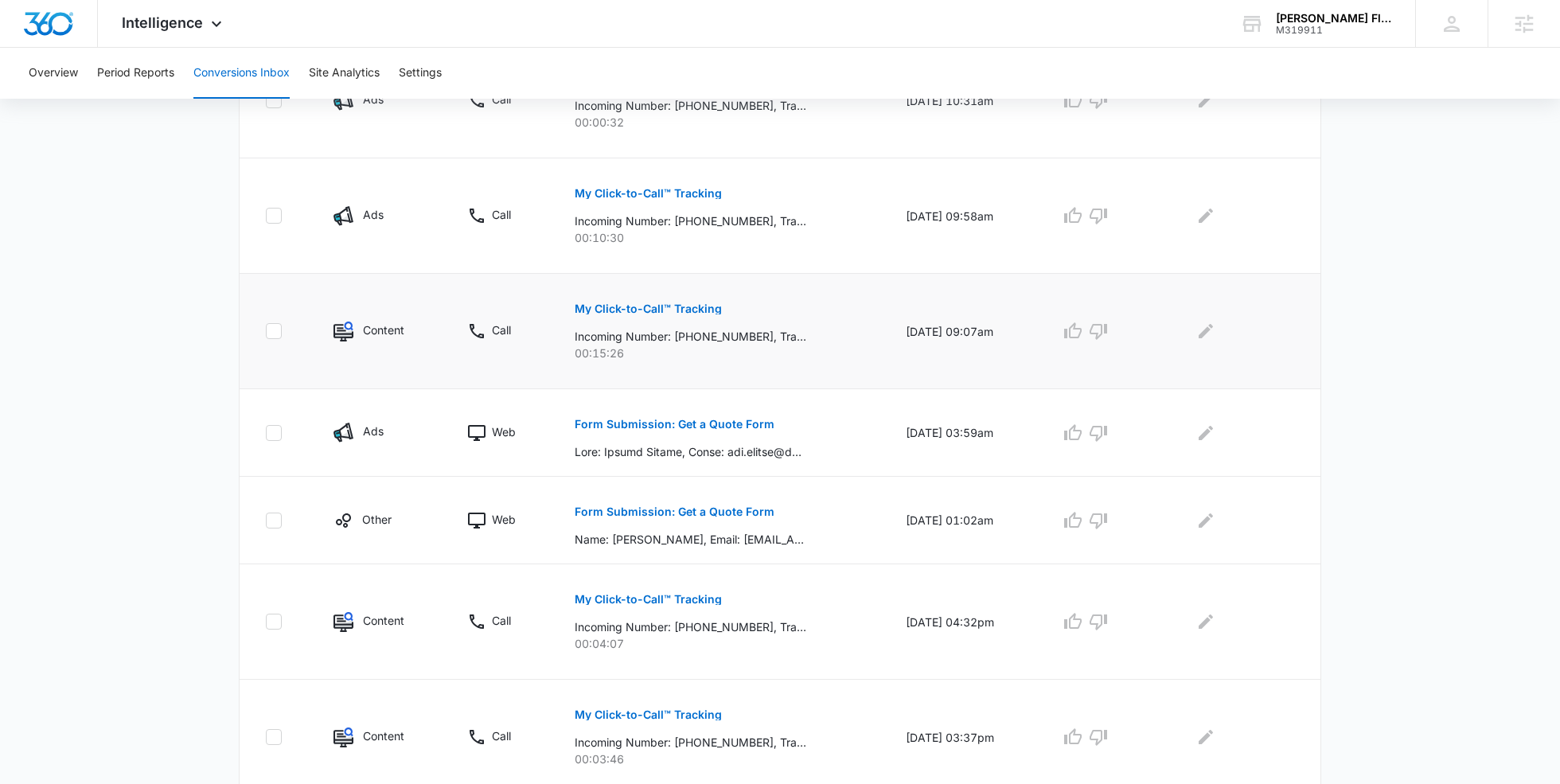
scroll to position [0, 0]
